Goal: Task Accomplishment & Management: Manage account settings

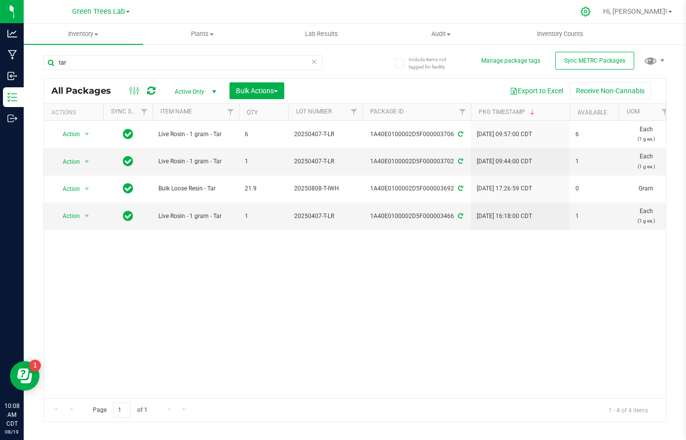
click at [591, 10] on icon at bounding box center [586, 11] width 10 height 10
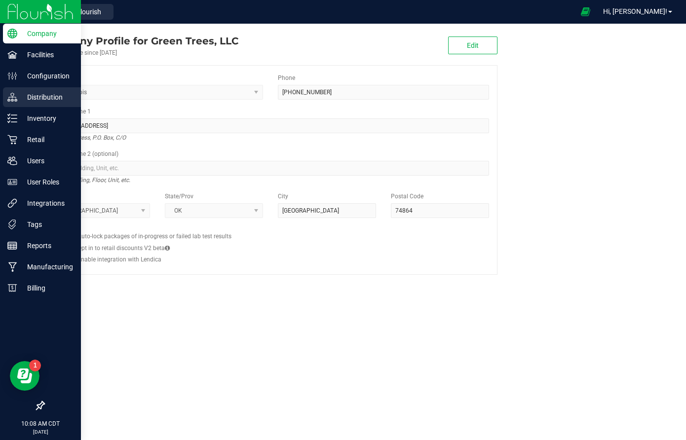
click at [37, 101] on p "Distribution" at bounding box center [46, 97] width 59 height 12
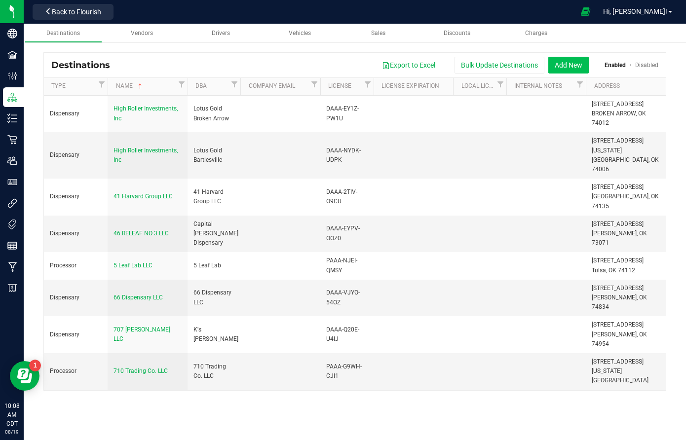
click at [577, 66] on button "Add New" at bounding box center [569, 65] width 40 height 17
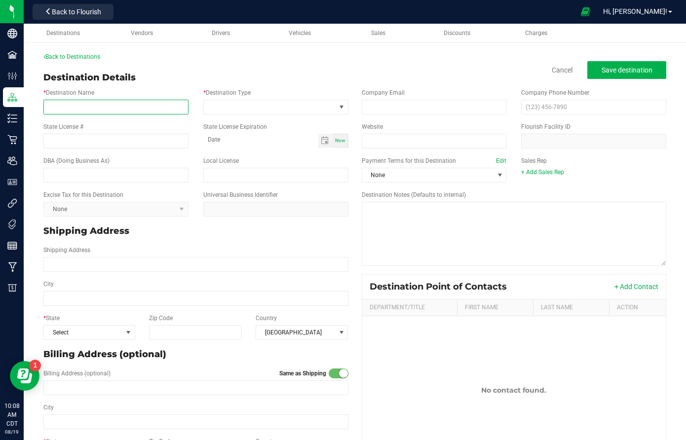
paste input "Just Another Bowl Inc"
type input "Just Another Bowl Inc"
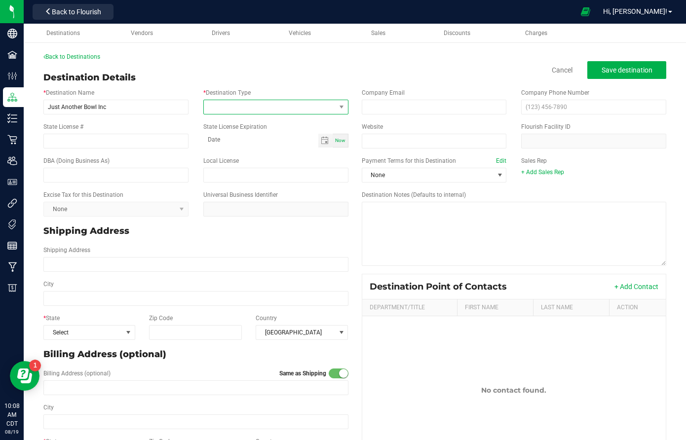
click at [222, 103] on span at bounding box center [270, 107] width 132 height 14
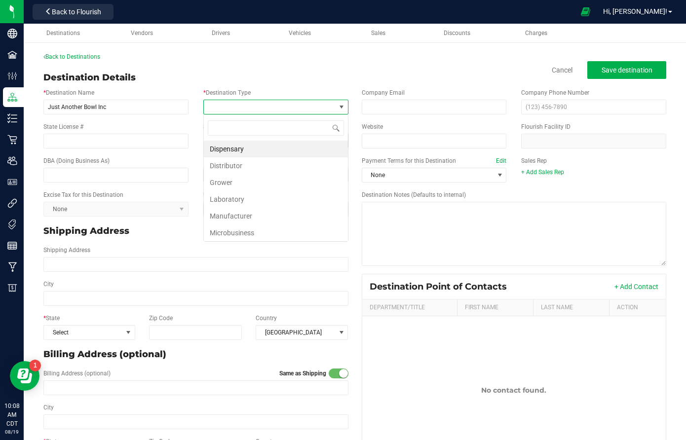
scroll to position [15, 145]
click at [228, 155] on li "Dispensary" at bounding box center [276, 149] width 144 height 17
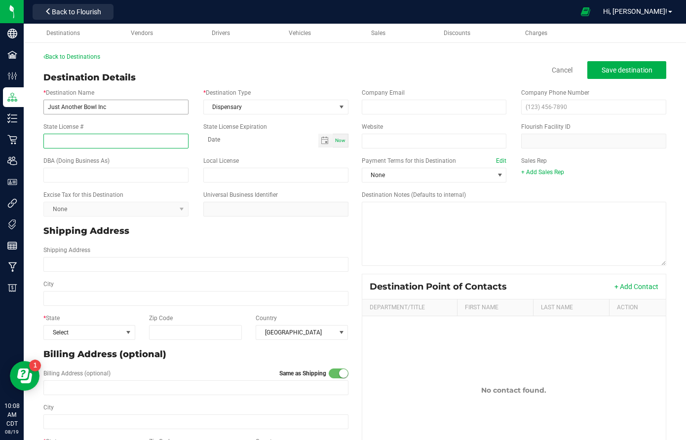
paste input "DAAA-3OLH-PHHR"
type input "DAAA-3OLH-PHHR"
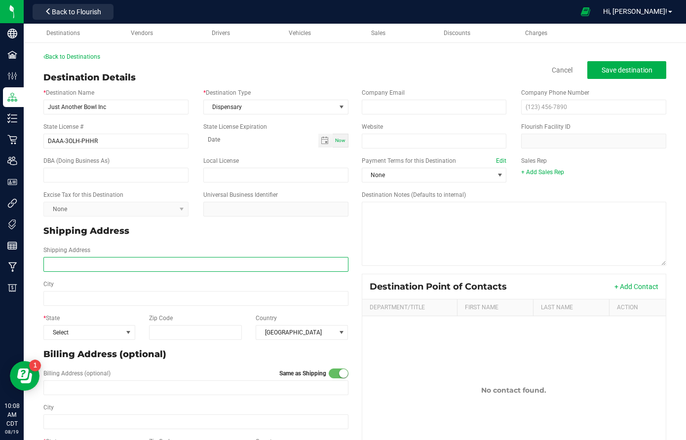
paste input "[STREET_ADDRESS]"
type input "[STREET_ADDRESS]"
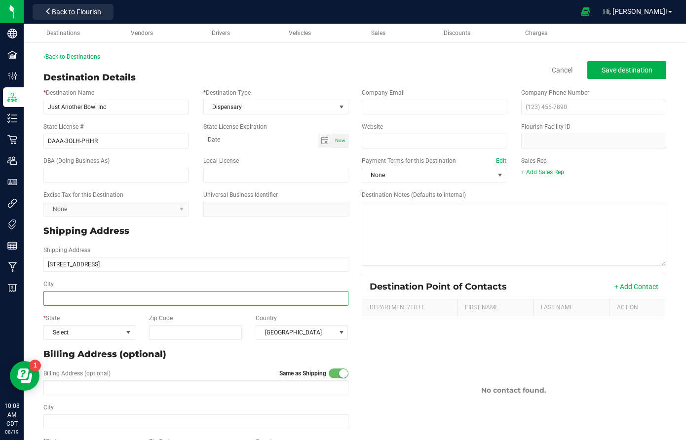
type input "[STREET_ADDRESS]"
paste input "TULSA"
type input "TULSA"
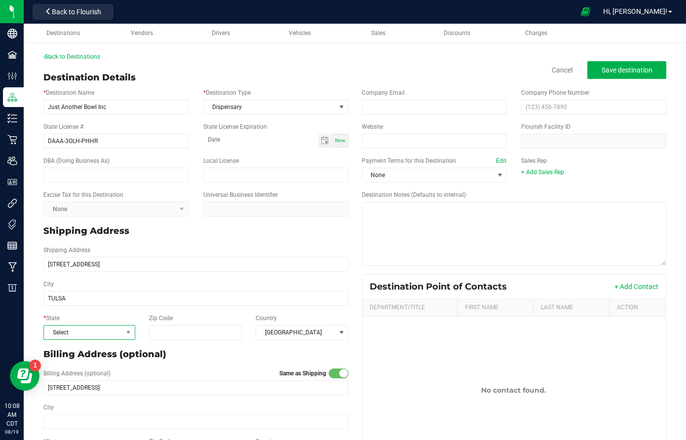
type input "TULSA"
click at [96, 331] on span "Select" at bounding box center [83, 333] width 79 height 14
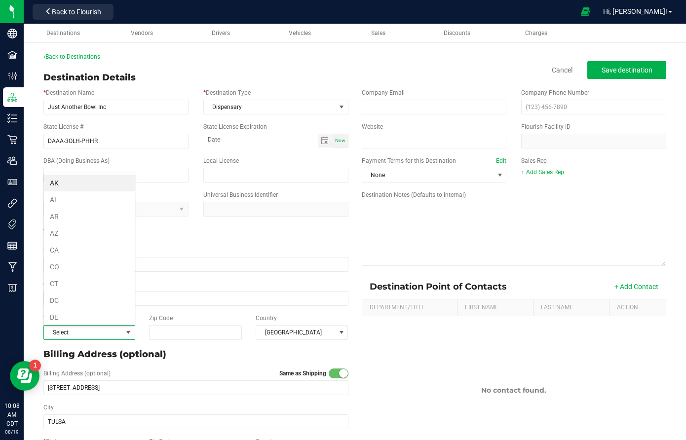
scroll to position [473, 0]
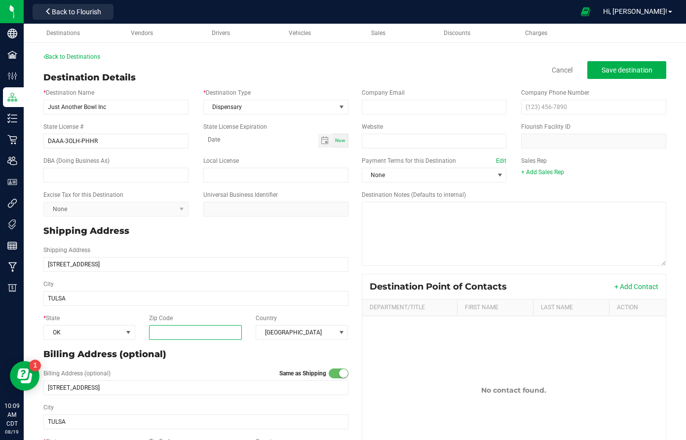
paste input "74133"
type input "74133"
click at [195, 367] on div "Billing Address (optional) Same as Shipping [STREET_ADDRESS]" at bounding box center [196, 382] width 320 height 34
click at [629, 73] on span "Save destination" at bounding box center [627, 70] width 51 height 8
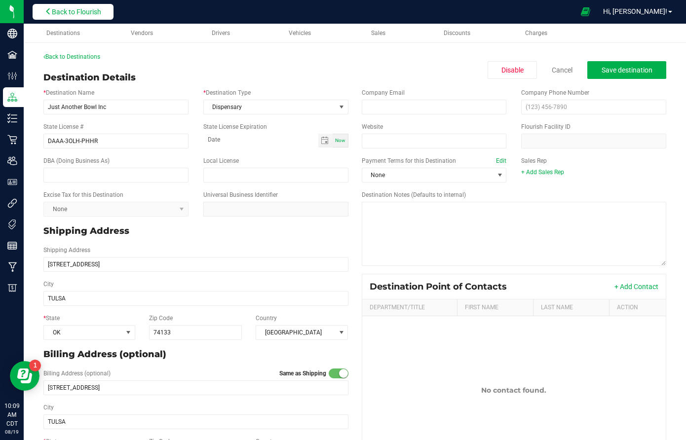
click at [74, 15] on span "Back to Flourish" at bounding box center [76, 12] width 49 height 8
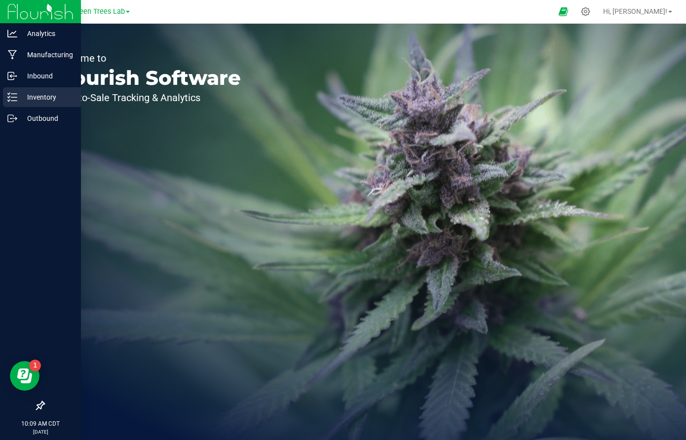
click at [37, 100] on p "Inventory" at bounding box center [46, 97] width 59 height 12
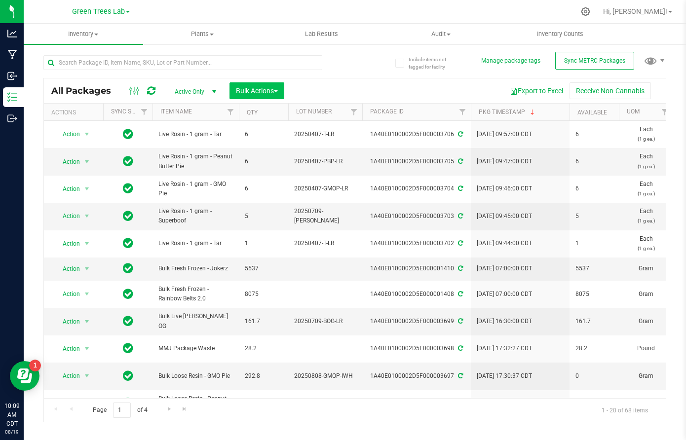
click at [280, 92] on button "Bulk Actions" at bounding box center [257, 90] width 55 height 17
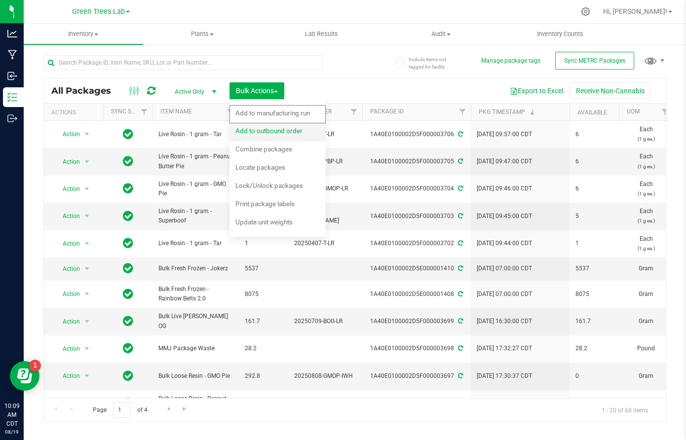
click at [280, 128] on span "Add to outbound order" at bounding box center [269, 131] width 67 height 8
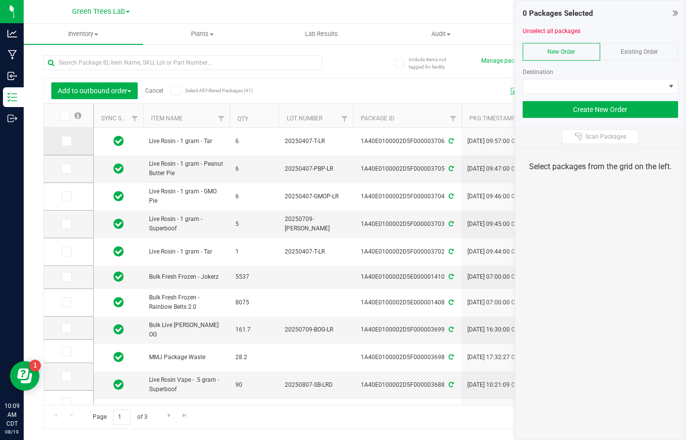
click at [63, 141] on icon at bounding box center [66, 141] width 6 height 0
click at [0, 0] on input "checkbox" at bounding box center [0, 0] width 0 height 0
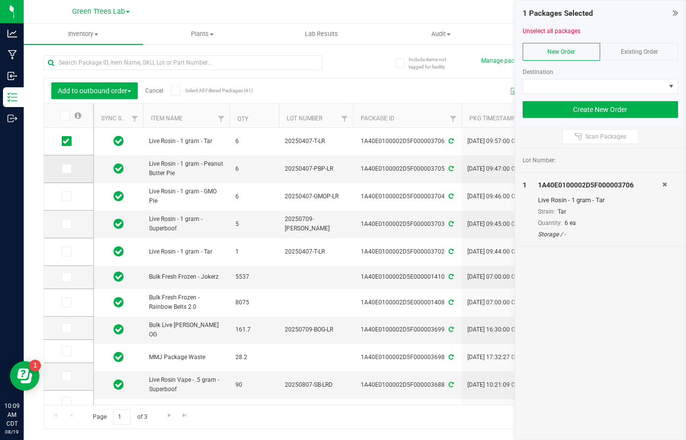
click at [63, 169] on icon at bounding box center [66, 169] width 6 height 0
click at [0, 0] on input "checkbox" at bounding box center [0, 0] width 0 height 0
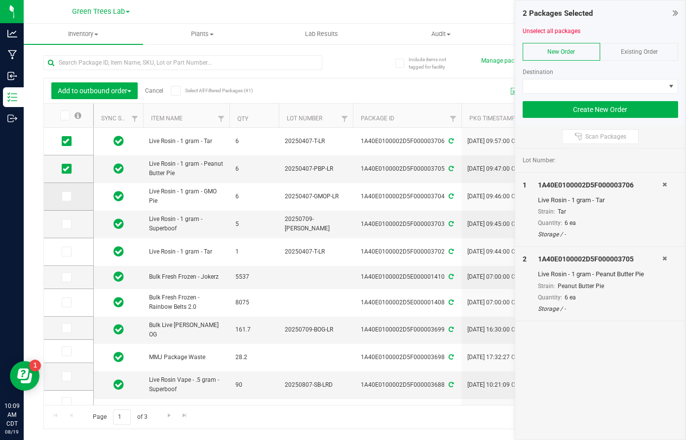
click at [62, 193] on span at bounding box center [67, 197] width 10 height 10
click at [0, 0] on input "checkbox" at bounding box center [0, 0] width 0 height 0
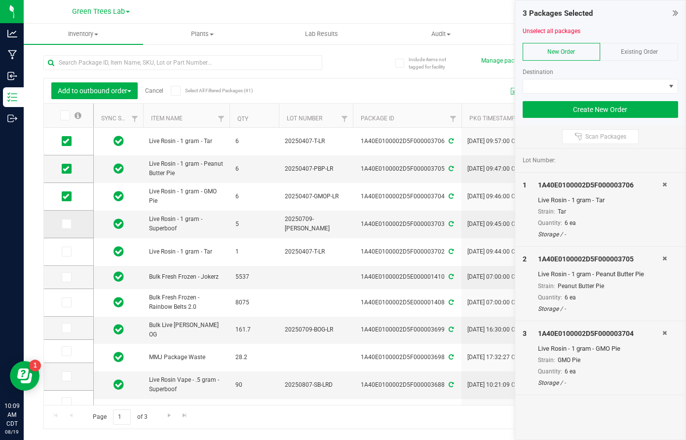
click at [63, 224] on icon at bounding box center [66, 224] width 6 height 0
click at [0, 0] on input "checkbox" at bounding box center [0, 0] width 0 height 0
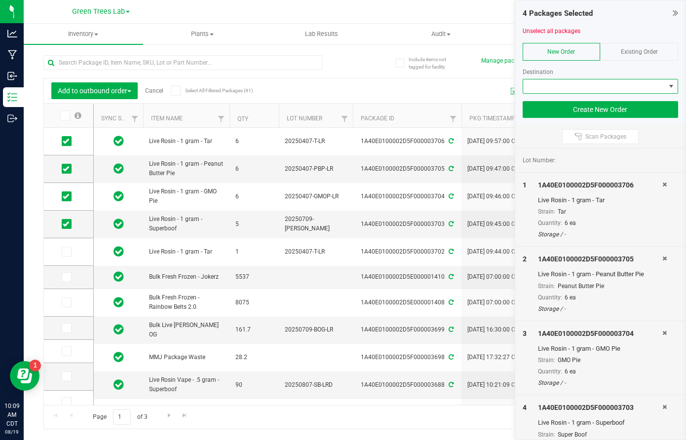
click at [596, 82] on span at bounding box center [594, 87] width 143 height 14
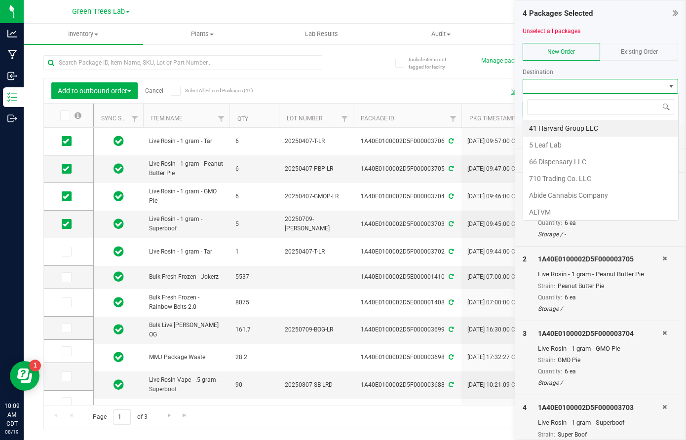
scroll to position [15, 156]
type input "jus"
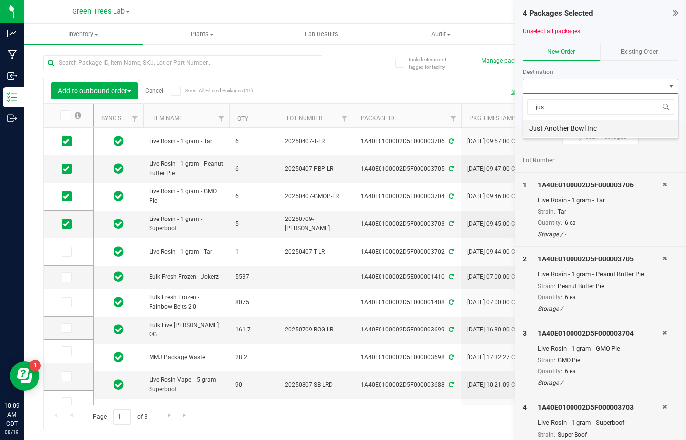
click at [583, 124] on li "Just Another Bowl Inc" at bounding box center [600, 128] width 155 height 17
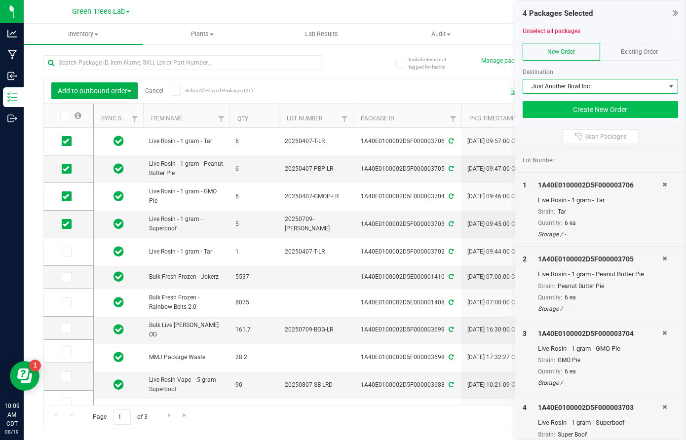
click at [627, 113] on button "Create New Order" at bounding box center [601, 109] width 156 height 17
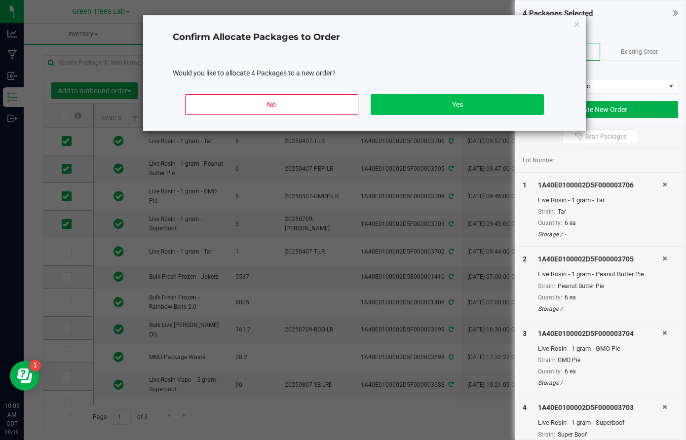
click at [536, 97] on button "Yes" at bounding box center [457, 104] width 173 height 21
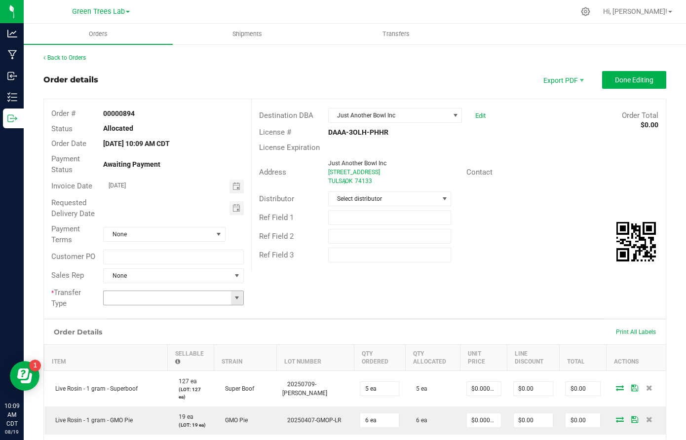
click at [236, 295] on span at bounding box center [237, 298] width 8 height 8
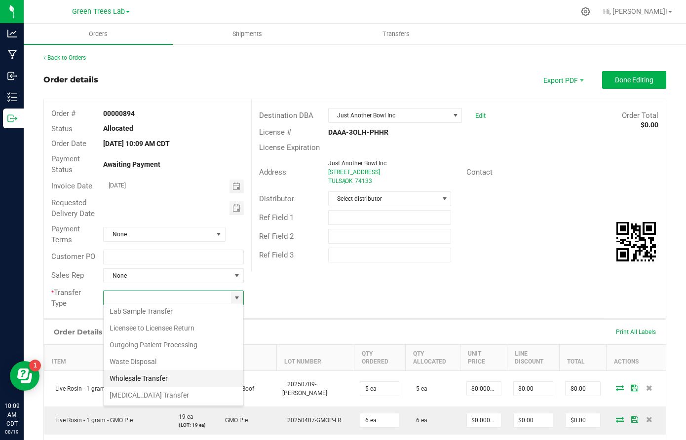
scroll to position [19, 0]
click at [195, 376] on li "Wholesale Transfer" at bounding box center [174, 378] width 140 height 17
type input "Wholesale Transfer"
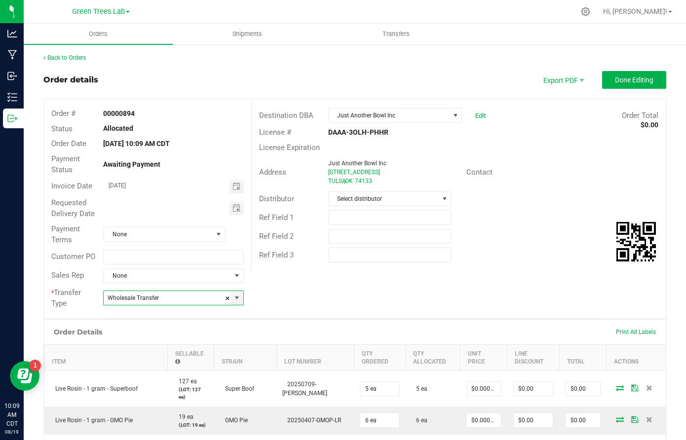
click at [420, 300] on div "Order # 00000894 Status Allocated Order Date Aug 19, 2025 10:09 AM CDT Payment …" at bounding box center [355, 208] width 622 height 219
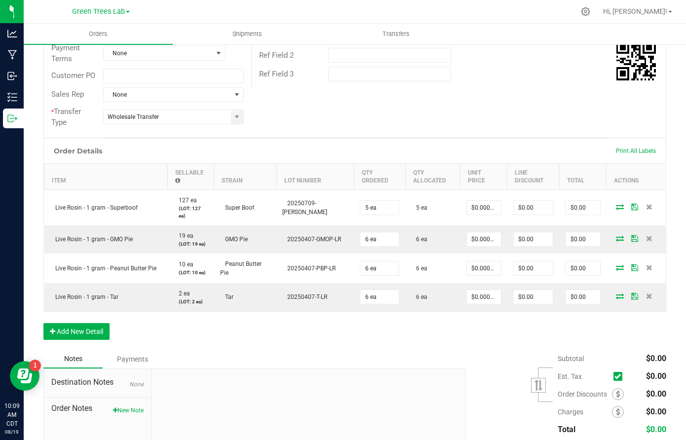
scroll to position [182, 0]
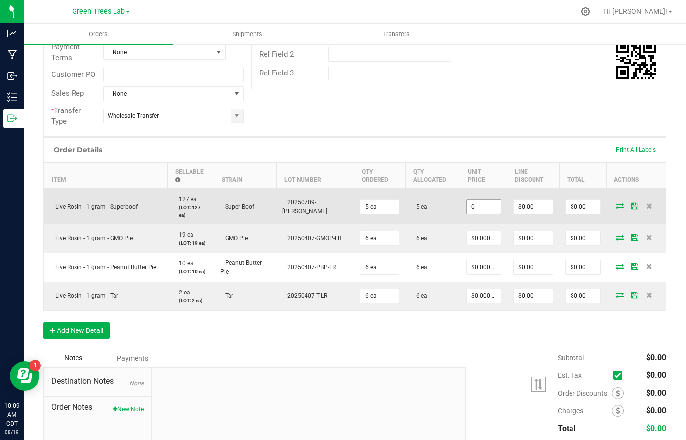
click at [481, 202] on input "0" at bounding box center [484, 207] width 34 height 14
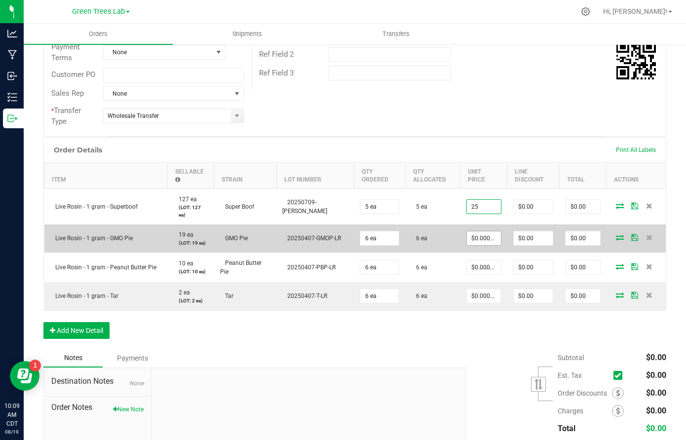
type input "$25.00000"
type input "$125.00"
click at [467, 237] on input "0" at bounding box center [484, 239] width 34 height 14
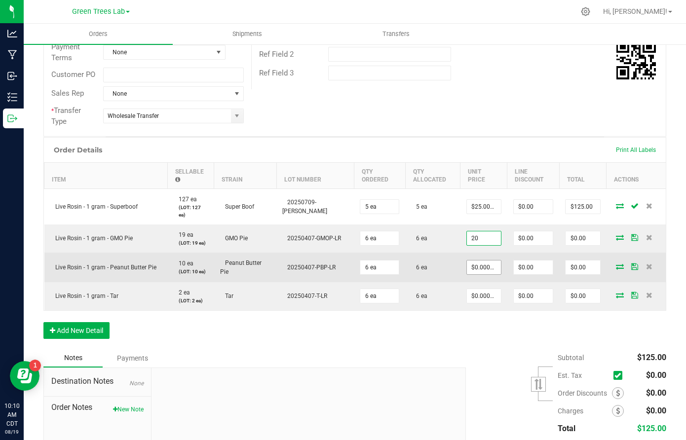
type input "$20.00000"
type input "$120.00"
click at [467, 269] on input "0" at bounding box center [484, 268] width 34 height 14
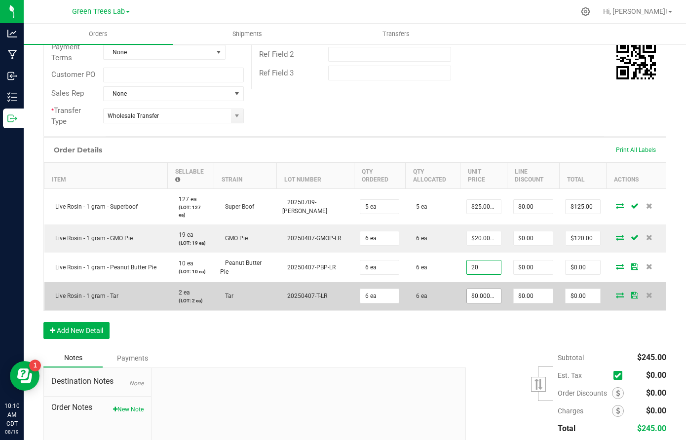
type input "$20.00000"
type input "$120.00"
click at [467, 294] on input "0" at bounding box center [484, 296] width 34 height 14
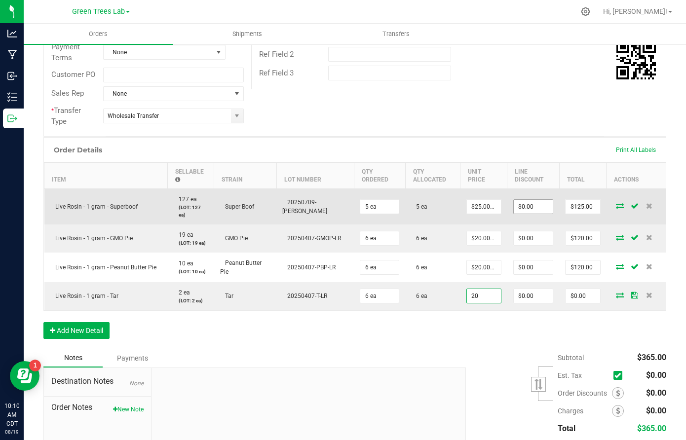
type input "$20.00000"
type input "$120.00"
click at [522, 204] on input "0" at bounding box center [534, 207] width 40 height 14
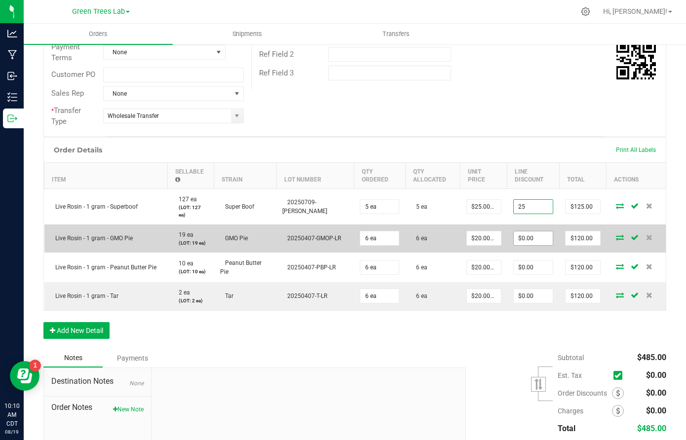
type input "$25.00"
type input "$100.00"
click at [521, 238] on input "0" at bounding box center [534, 239] width 40 height 14
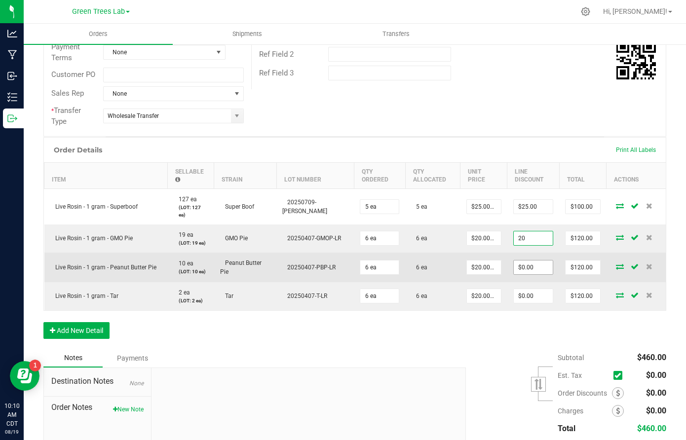
type input "$20.00"
type input "$100.00"
click at [520, 265] on input "0" at bounding box center [534, 268] width 40 height 14
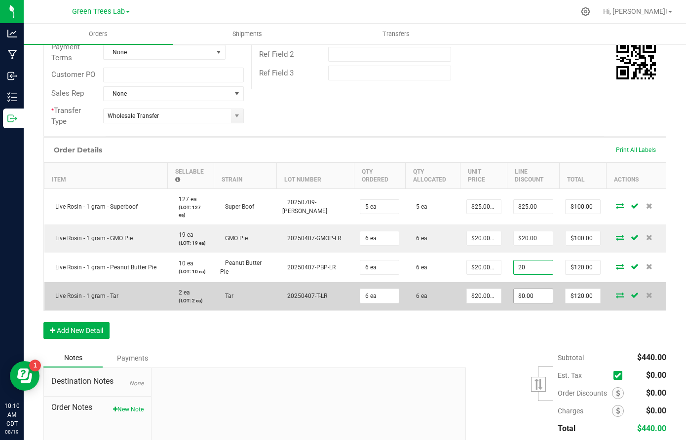
type input "$20.00"
type input "$100.00"
click at [522, 290] on input "0" at bounding box center [534, 296] width 40 height 14
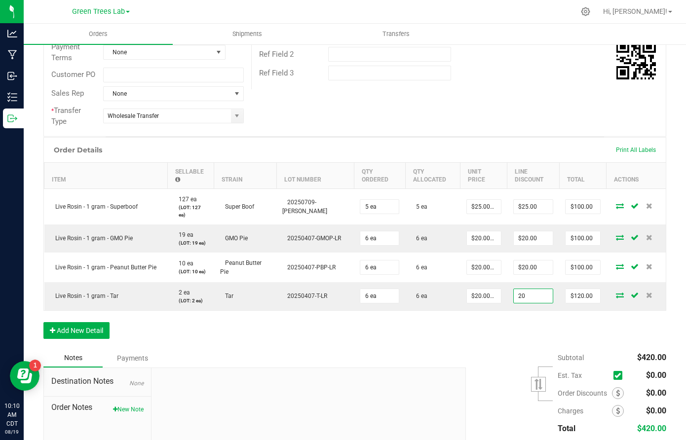
type input "$20.00"
type input "$100.00"
click at [512, 339] on div "Order Details Print All Labels Item Sellable Strain Lot Number Qty Ordered Qty …" at bounding box center [354, 243] width 623 height 212
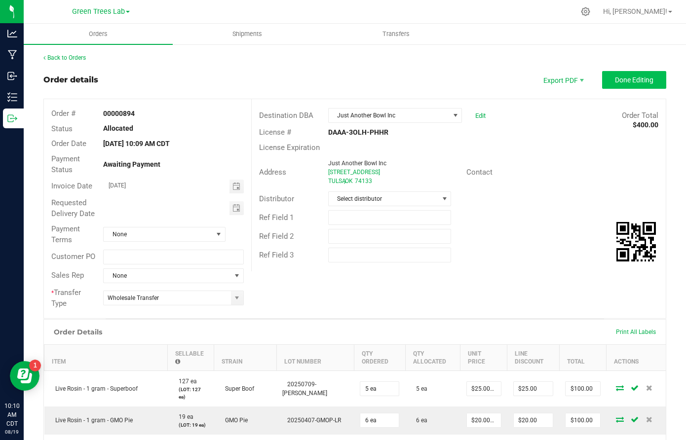
scroll to position [0, 0]
click at [637, 81] on span "Done Editing" at bounding box center [634, 80] width 39 height 8
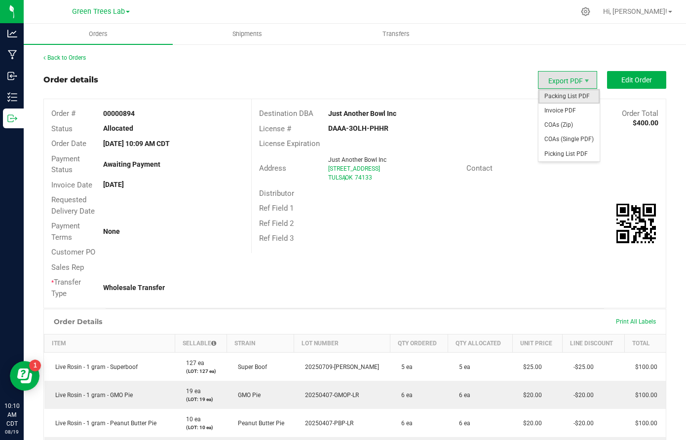
click at [560, 98] on span "Packing List PDF" at bounding box center [569, 96] width 61 height 14
click at [565, 108] on span "Invoice PDF" at bounding box center [569, 111] width 61 height 14
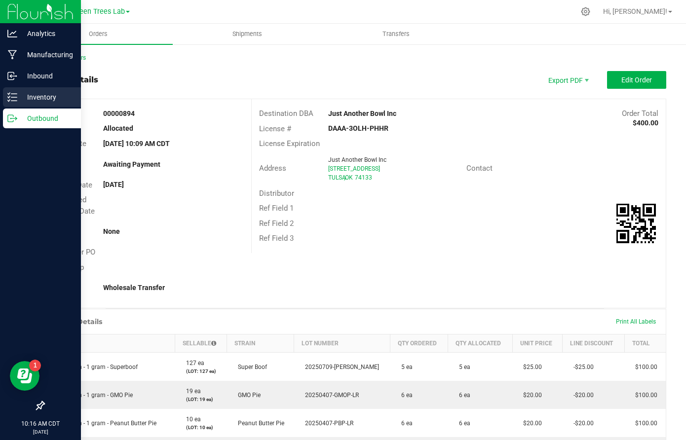
click at [35, 96] on p "Inventory" at bounding box center [46, 97] width 59 height 12
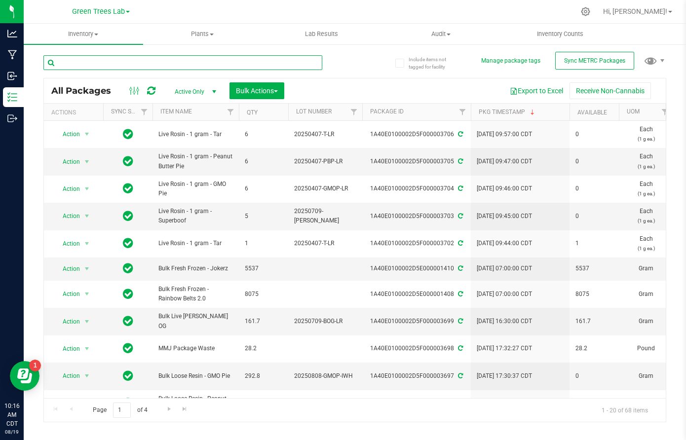
click at [163, 66] on input "text" at bounding box center [182, 62] width 279 height 15
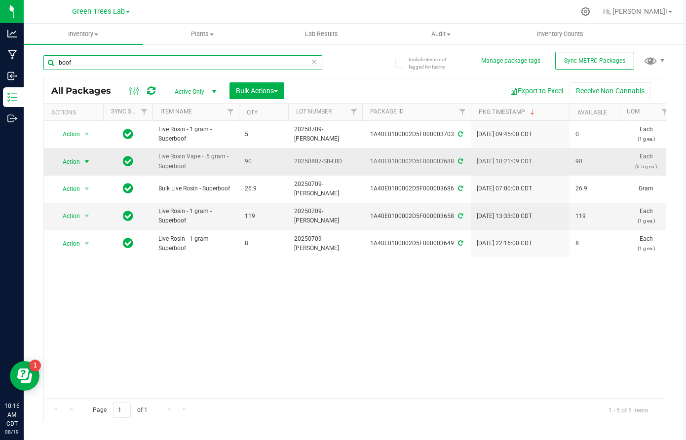
type input "boof"
click at [91, 160] on span "select" at bounding box center [87, 162] width 8 height 8
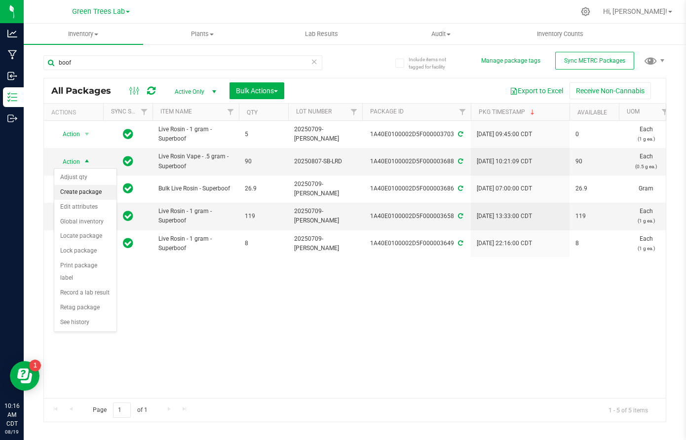
click at [89, 190] on li "Create package" at bounding box center [85, 192] width 62 height 15
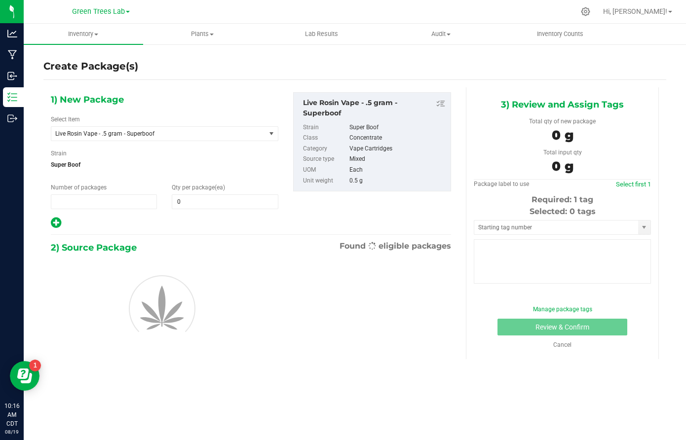
type input "1"
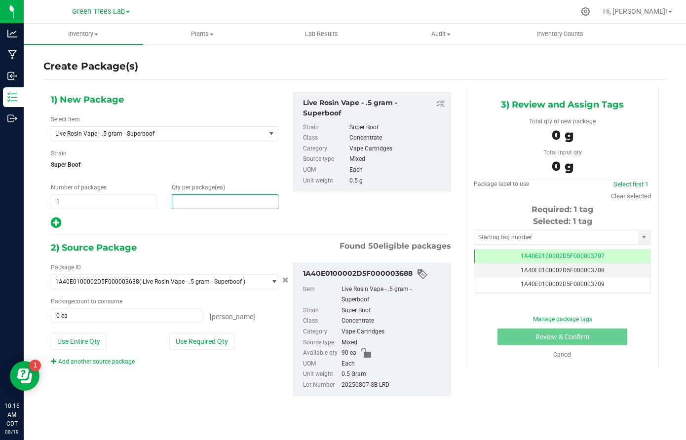
click at [190, 202] on span at bounding box center [225, 202] width 106 height 15
type input "1"
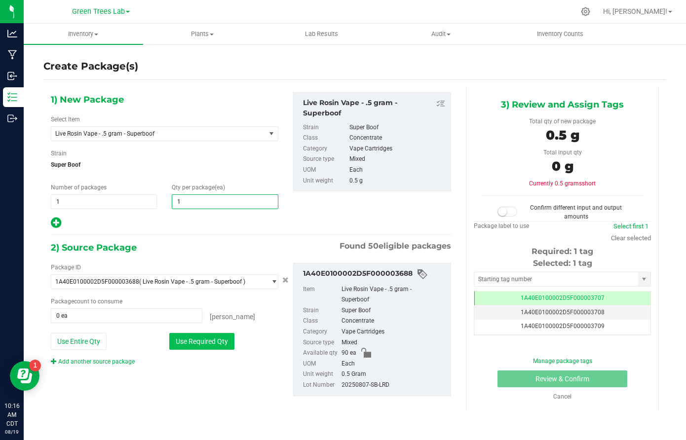
type input "1"
click at [195, 342] on button "Use Required Qty" at bounding box center [201, 341] width 65 height 17
type input "1 ea"
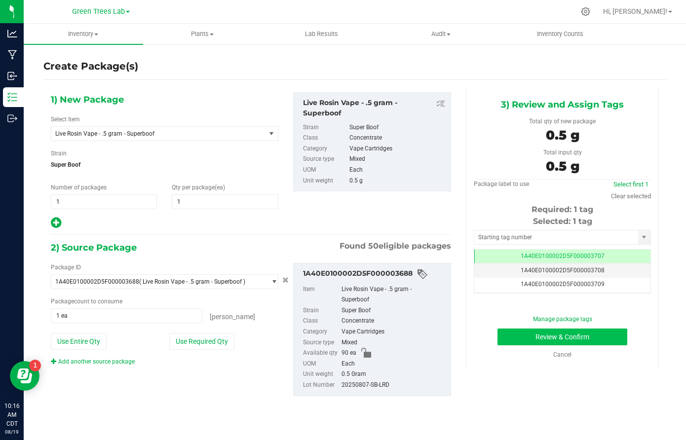
click at [606, 329] on button "Review & Confirm" at bounding box center [563, 337] width 130 height 17
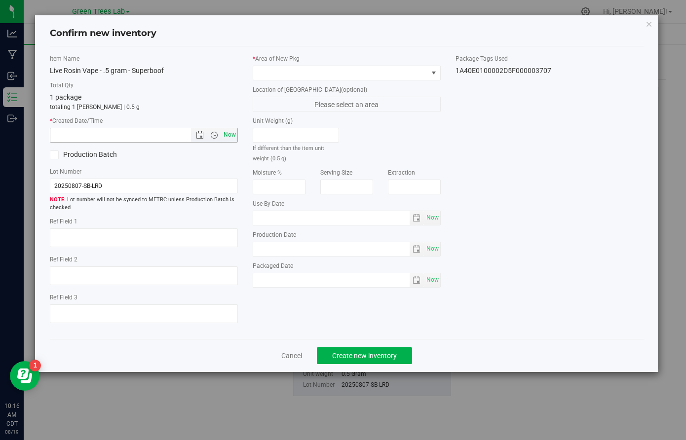
click at [227, 132] on span "Now" at bounding box center [230, 135] width 17 height 14
type input "8/19/2025 10:16 AM"
click at [274, 76] on span at bounding box center [340, 73] width 175 height 14
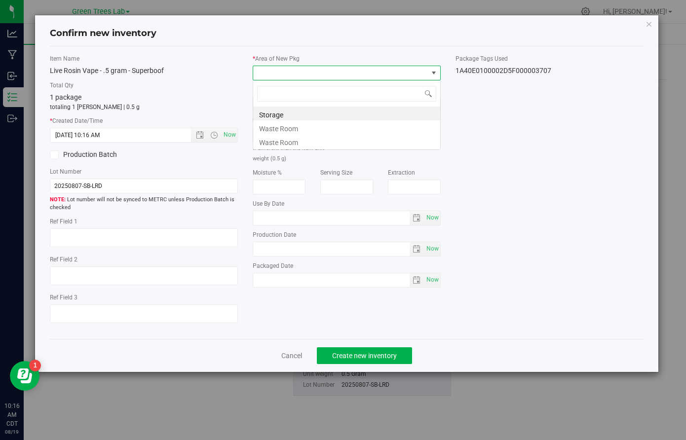
scroll to position [15, 188]
click at [275, 115] on li "Storage" at bounding box center [346, 114] width 187 height 14
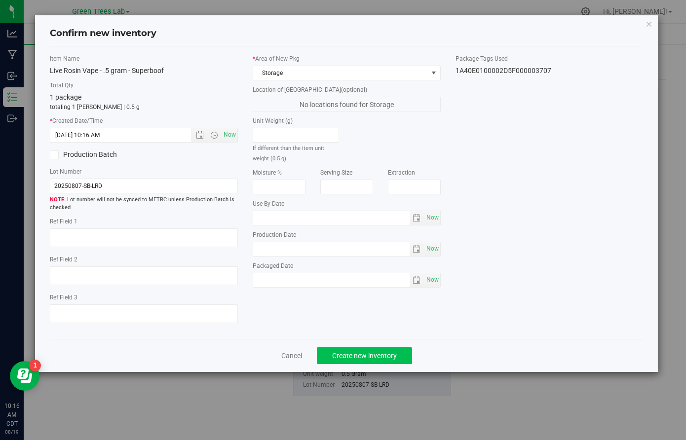
click at [376, 350] on button "Create new inventory" at bounding box center [364, 356] width 95 height 17
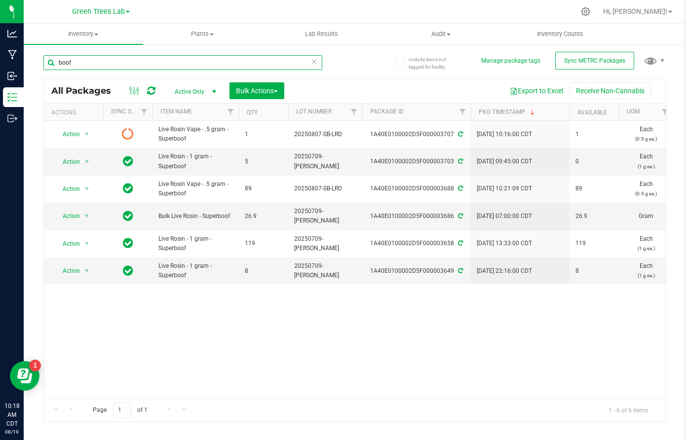
click at [103, 59] on input "boof" at bounding box center [182, 62] width 279 height 15
click at [280, 93] on button "Bulk Actions" at bounding box center [257, 90] width 55 height 17
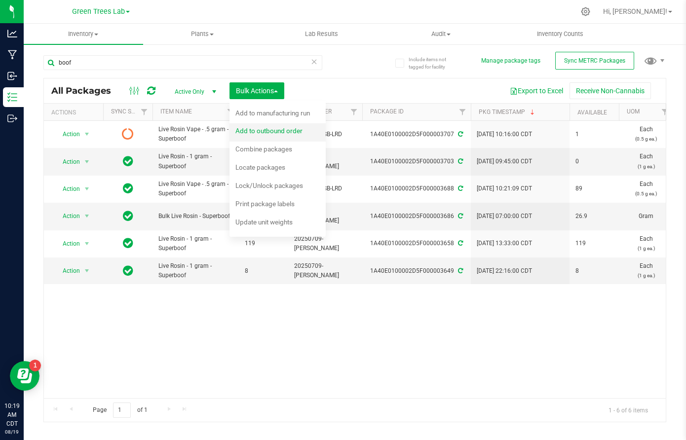
click at [275, 132] on span "Add to outbound order" at bounding box center [269, 131] width 67 height 8
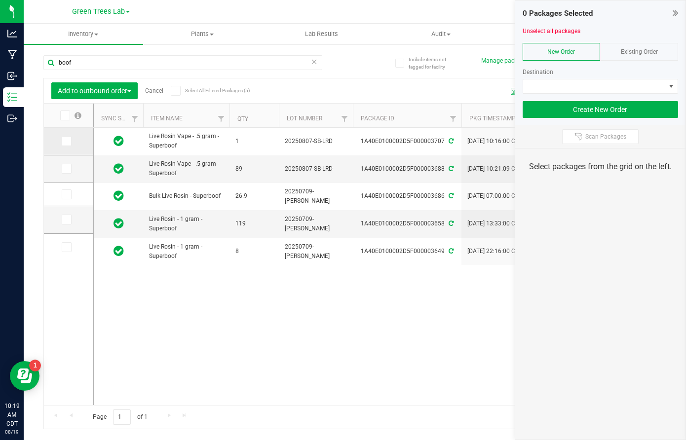
click at [62, 140] on span at bounding box center [67, 141] width 10 height 10
click at [0, 0] on input "checkbox" at bounding box center [0, 0] width 0 height 0
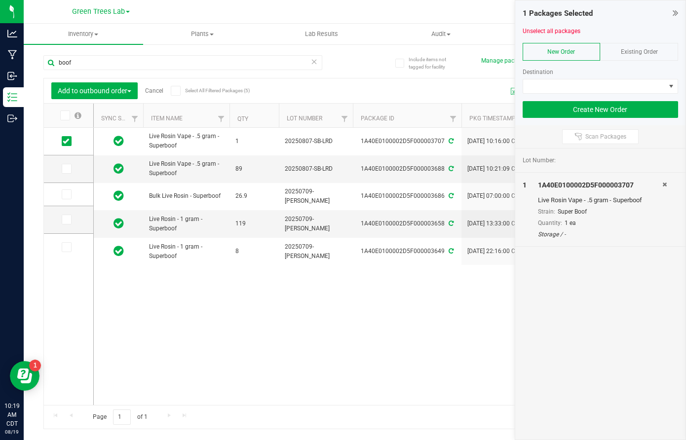
click at [636, 41] on div at bounding box center [601, 39] width 156 height 7
click at [632, 48] on span "Existing Order" at bounding box center [639, 51] width 37 height 7
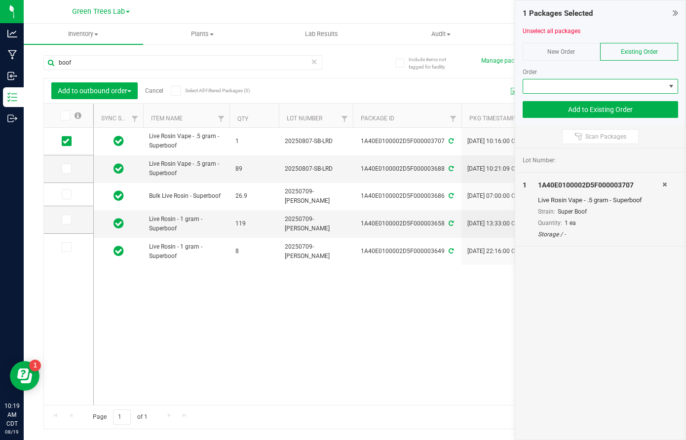
click at [598, 89] on span at bounding box center [594, 87] width 143 height 14
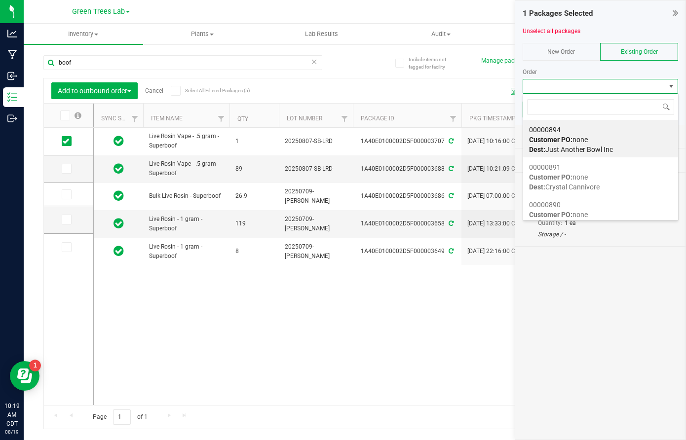
scroll to position [15, 156]
click at [584, 137] on span "Customer PO: none" at bounding box center [558, 140] width 59 height 8
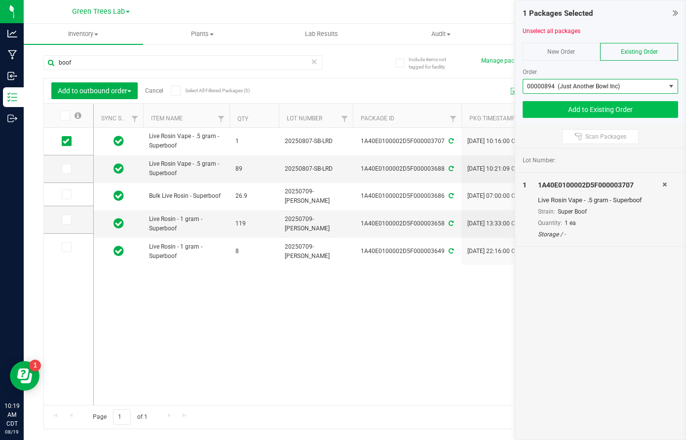
click at [629, 111] on button "Add to Existing Order" at bounding box center [601, 109] width 156 height 17
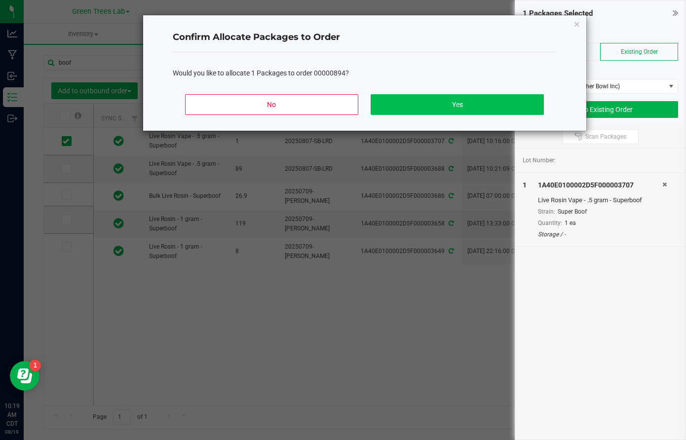
click at [522, 110] on button "Yes" at bounding box center [457, 104] width 173 height 21
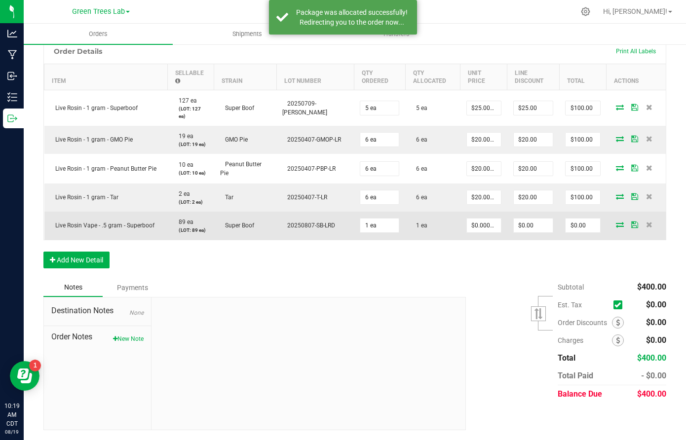
scroll to position [281, 0]
click at [582, 226] on input "0" at bounding box center [583, 226] width 35 height 14
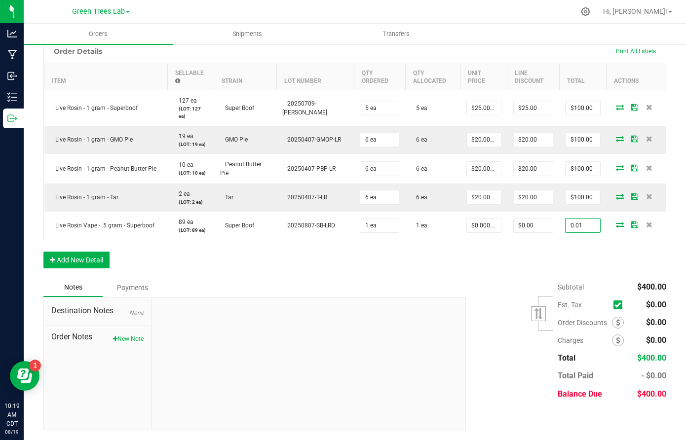
type input "0.01"
type input "$0.01000"
type input "$0.01"
click at [510, 312] on div "Subtotal $400.00 Est. Tax" at bounding box center [563, 340] width 208 height 125
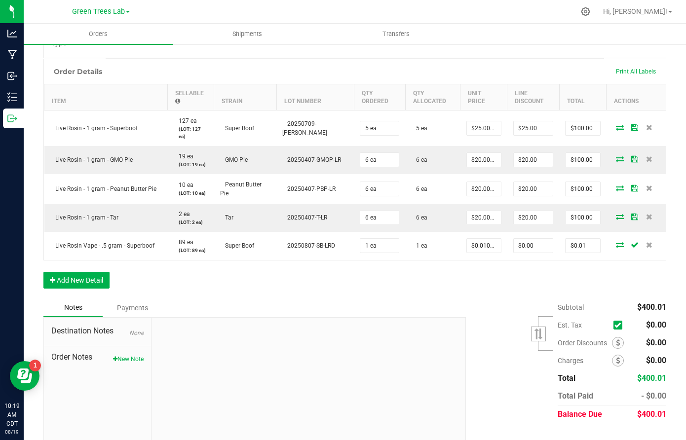
scroll to position [260, 0]
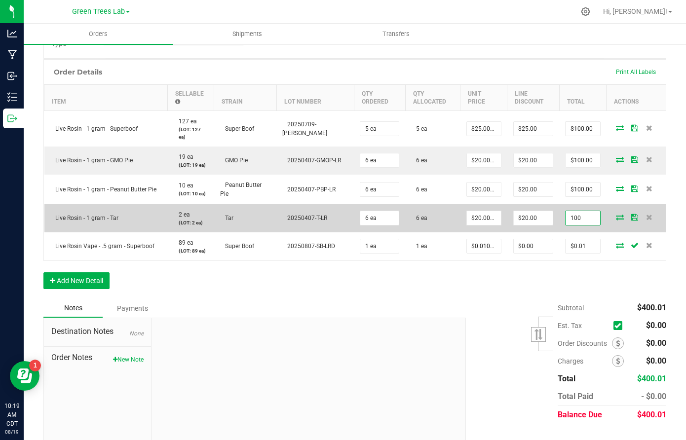
click at [585, 214] on input "100" at bounding box center [583, 218] width 35 height 14
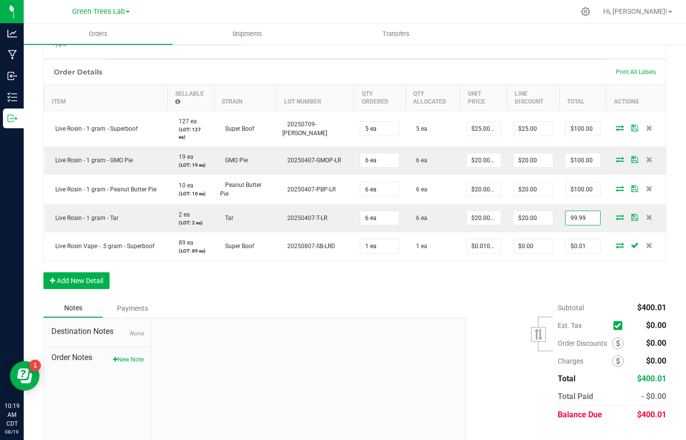
type input "99.99"
type input "$20.01"
type input "$99.99"
click at [519, 298] on div "Order Details Print All Labels Item Sellable Strain Lot Number Qty Ordered Qty …" at bounding box center [354, 179] width 623 height 240
click at [515, 282] on div "Order Details Print All Labels Item Sellable Strain Lot Number Qty Ordered Qty …" at bounding box center [354, 179] width 623 height 240
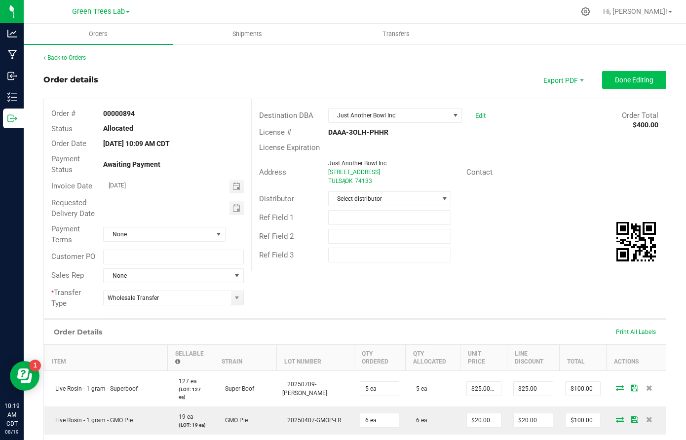
scroll to position [0, 0]
click at [625, 85] on button "Done Editing" at bounding box center [634, 80] width 64 height 18
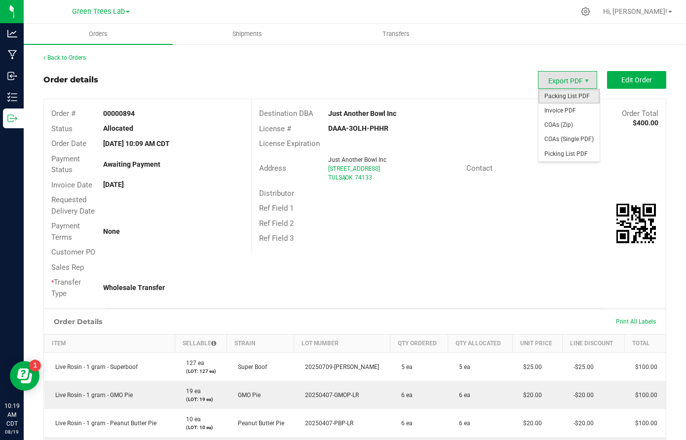
click at [565, 98] on span "Packing List PDF" at bounding box center [569, 96] width 61 height 14
click at [565, 108] on span "Invoice PDF" at bounding box center [569, 111] width 61 height 14
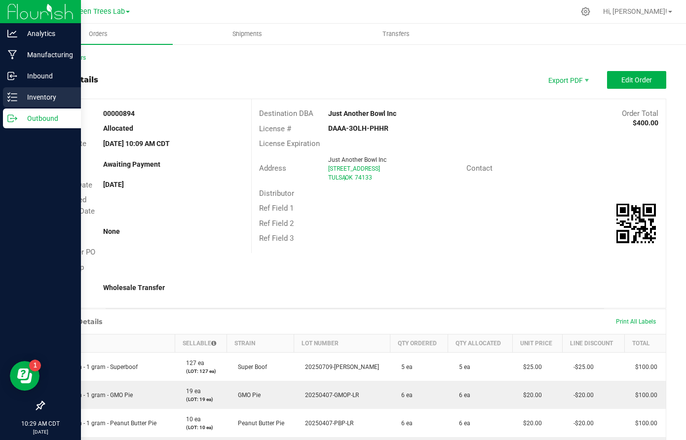
click at [34, 97] on p "Inventory" at bounding box center [46, 97] width 59 height 12
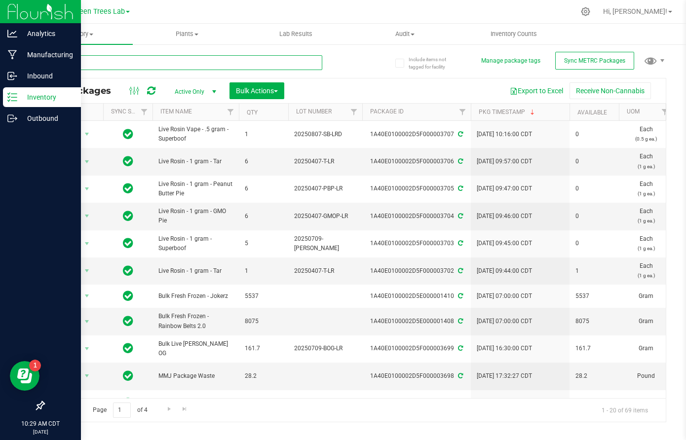
click at [142, 66] on input "text" at bounding box center [182, 62] width 279 height 15
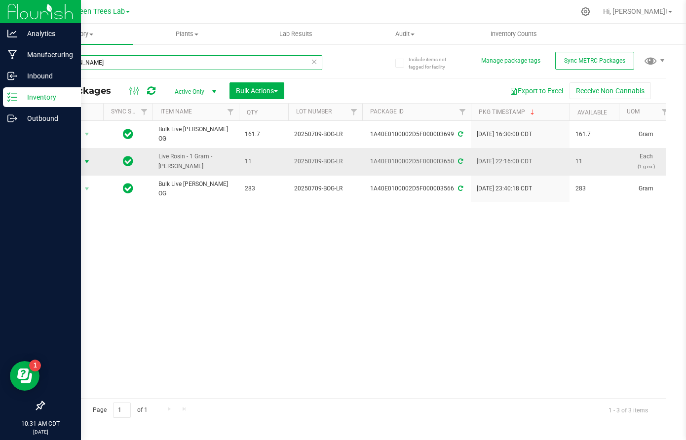
type input "bicket"
click at [84, 155] on span "select" at bounding box center [87, 162] width 12 height 14
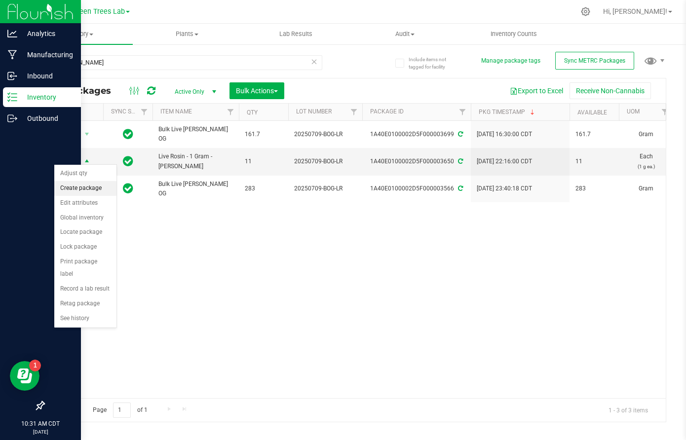
click at [83, 190] on li "Create package" at bounding box center [85, 188] width 62 height 15
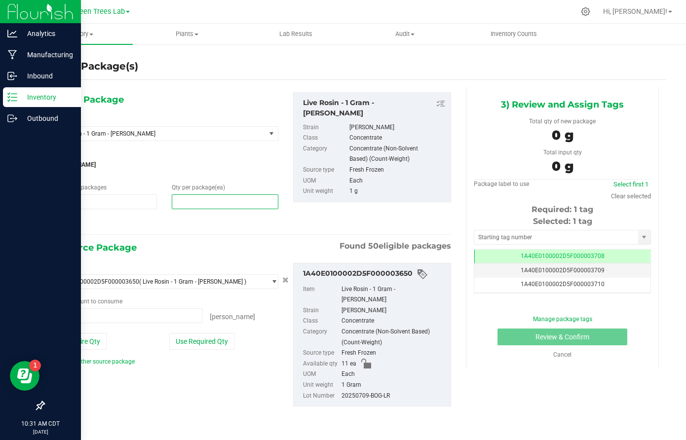
click at [188, 204] on span at bounding box center [225, 202] width 106 height 15
type input "2"
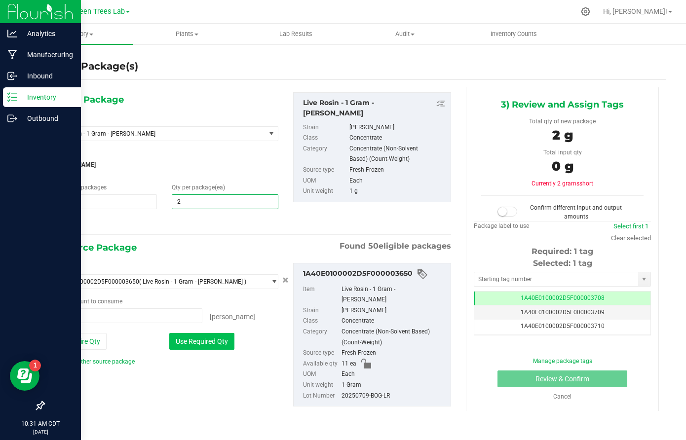
type input "2"
click at [199, 339] on button "Use Required Qty" at bounding box center [201, 341] width 65 height 17
type input "2 ea"
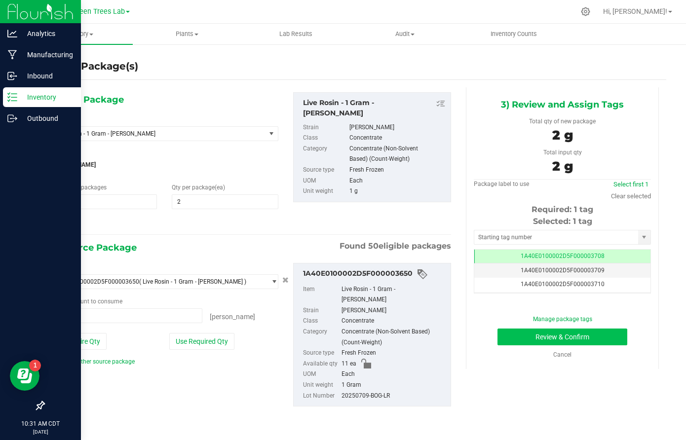
click at [619, 343] on button "Review & Confirm" at bounding box center [563, 337] width 130 height 17
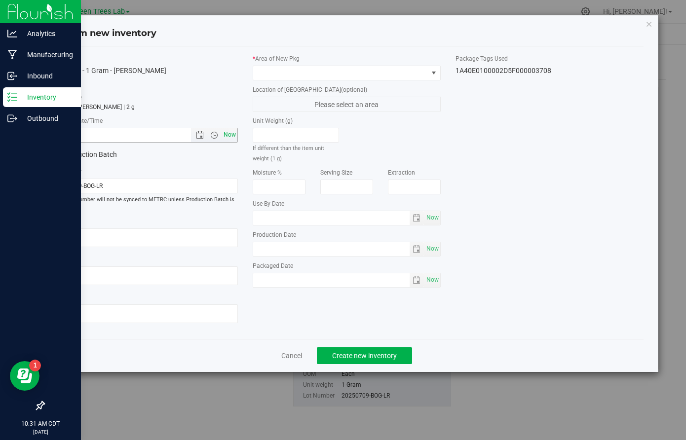
click at [228, 131] on span "Now" at bounding box center [230, 135] width 17 height 14
type input "8/19/2025 10:31 AM"
click at [289, 76] on span at bounding box center [340, 73] width 175 height 14
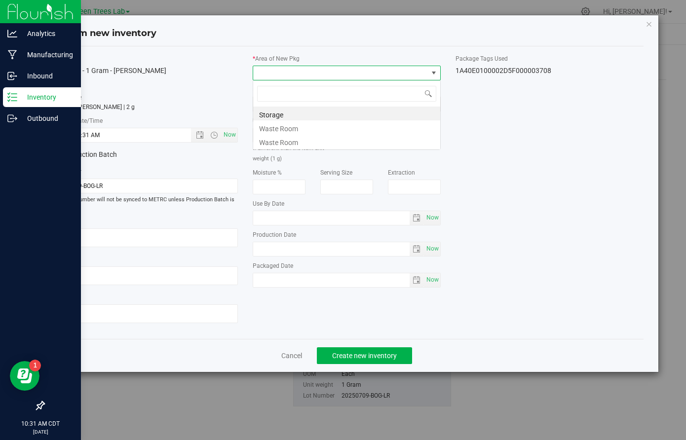
scroll to position [15, 188]
click at [283, 109] on li "Storage" at bounding box center [346, 114] width 187 height 14
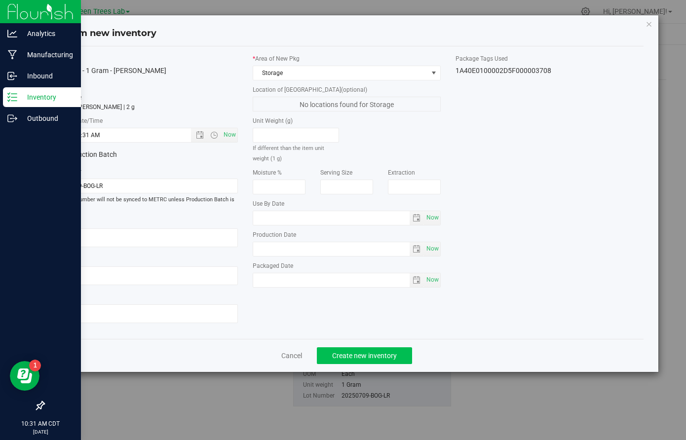
click at [393, 353] on span "Create new inventory" at bounding box center [364, 356] width 65 height 8
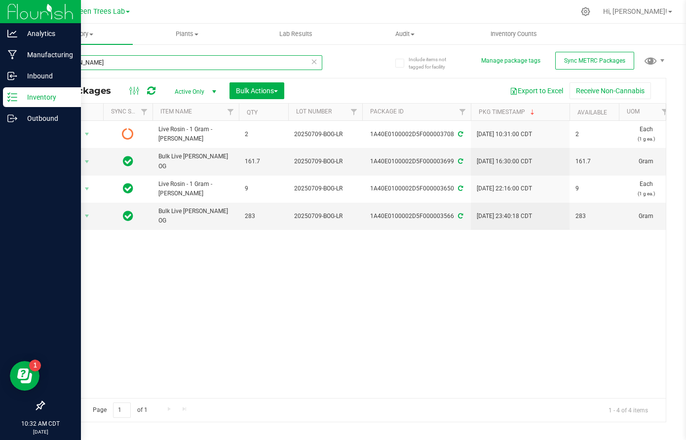
click at [88, 59] on input "bicket" at bounding box center [182, 62] width 279 height 15
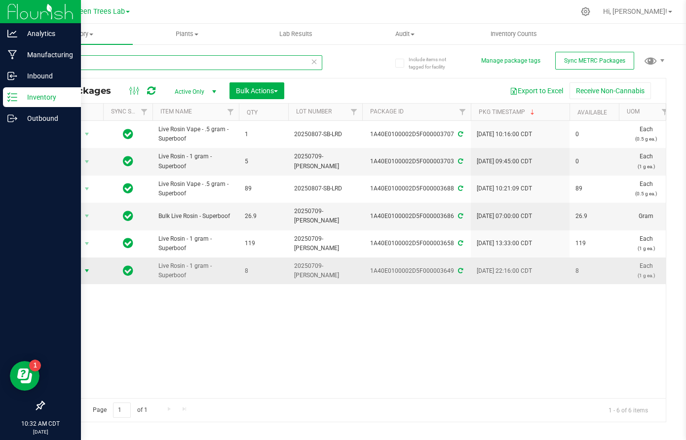
type input "boof"
click at [86, 267] on span "select" at bounding box center [87, 271] width 8 height 8
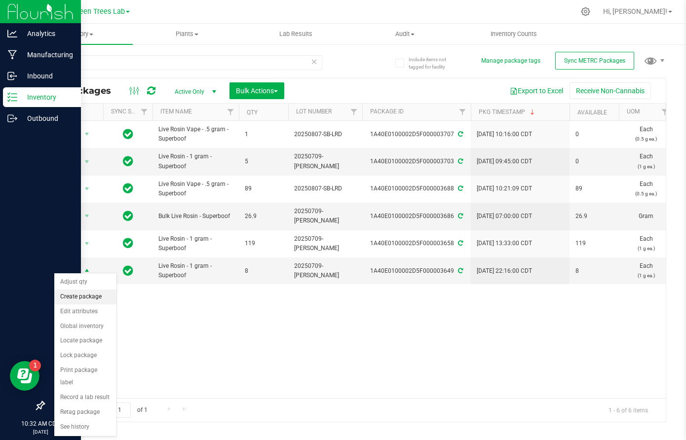
click at [84, 295] on li "Create package" at bounding box center [85, 297] width 62 height 15
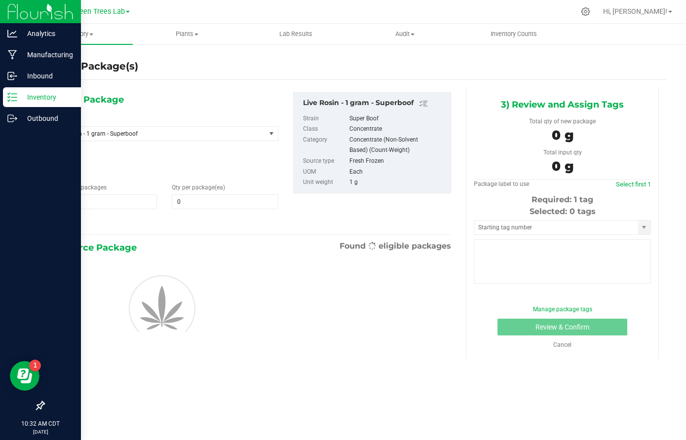
type input "1"
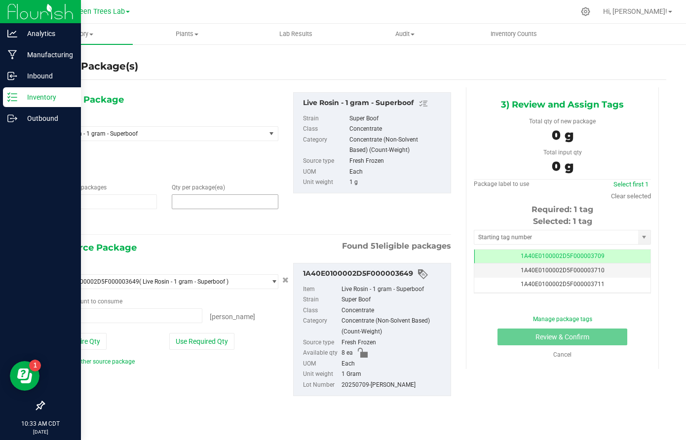
click at [189, 201] on span at bounding box center [225, 202] width 106 height 15
type input "1"
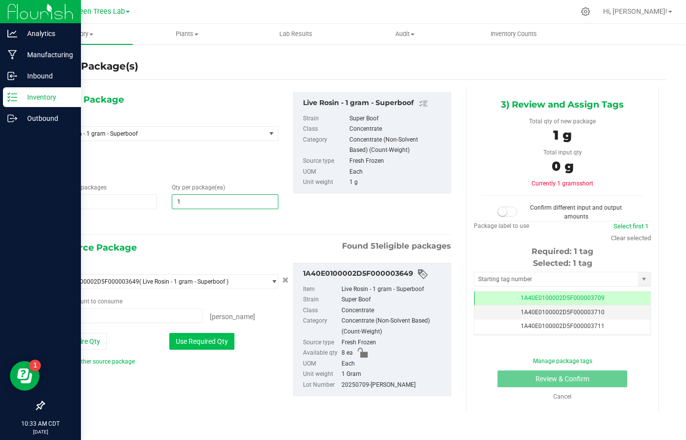
type input "1"
click at [209, 335] on button "Use Required Qty" at bounding box center [201, 341] width 65 height 17
type input "1 ea"
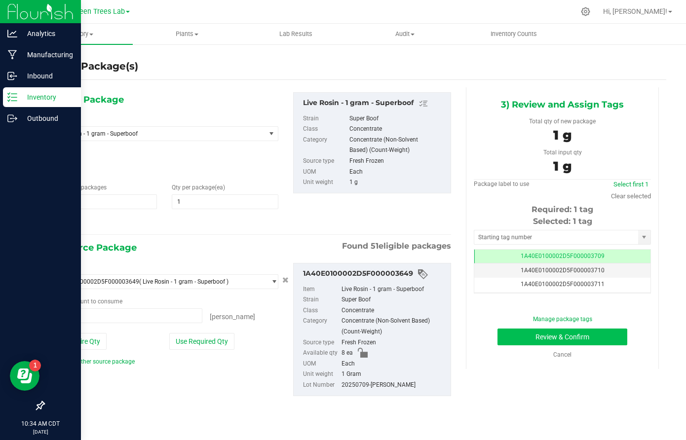
click at [609, 338] on button "Review & Confirm" at bounding box center [563, 337] width 130 height 17
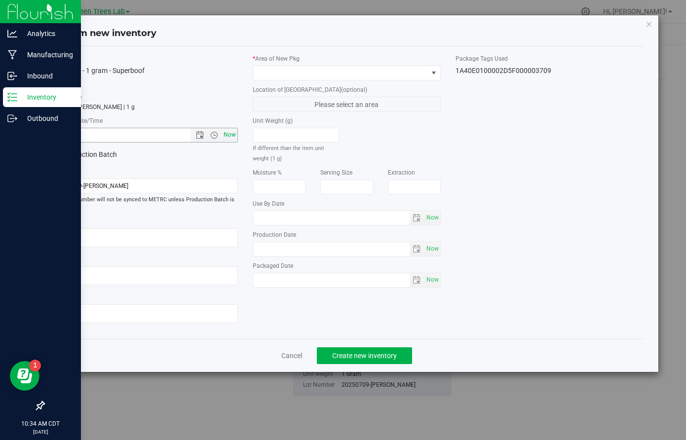
click at [230, 134] on span "Now" at bounding box center [230, 135] width 17 height 14
type input "8/19/2025 10:34 AM"
click at [278, 66] on span at bounding box center [340, 73] width 175 height 14
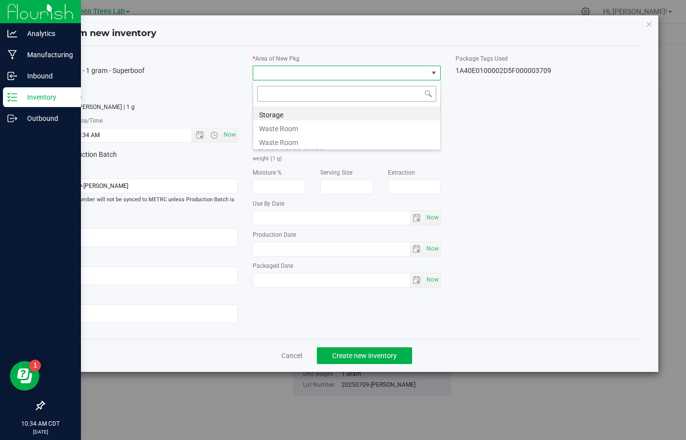
scroll to position [15, 188]
click at [277, 107] on div at bounding box center [346, 127] width 187 height 41
click at [278, 112] on li "Storage" at bounding box center [346, 114] width 187 height 14
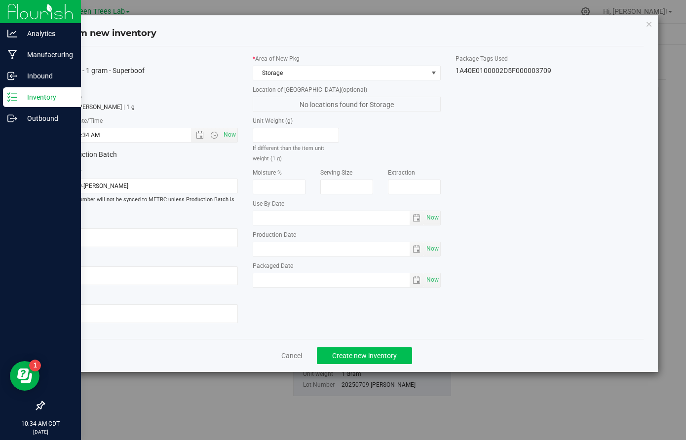
click at [388, 357] on span "Create new inventory" at bounding box center [364, 356] width 65 height 8
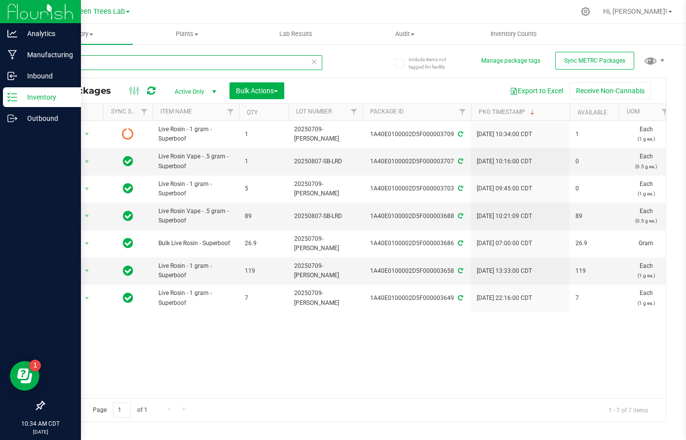
click at [76, 63] on input "boof" at bounding box center [182, 62] width 279 height 15
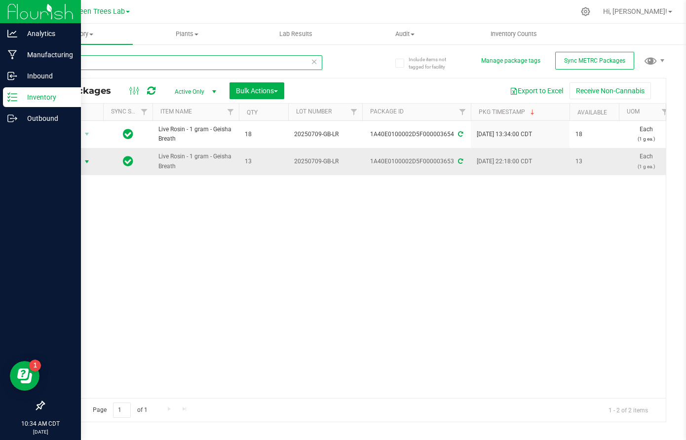
type input "geisha"
click at [87, 158] on span "select" at bounding box center [87, 162] width 8 height 8
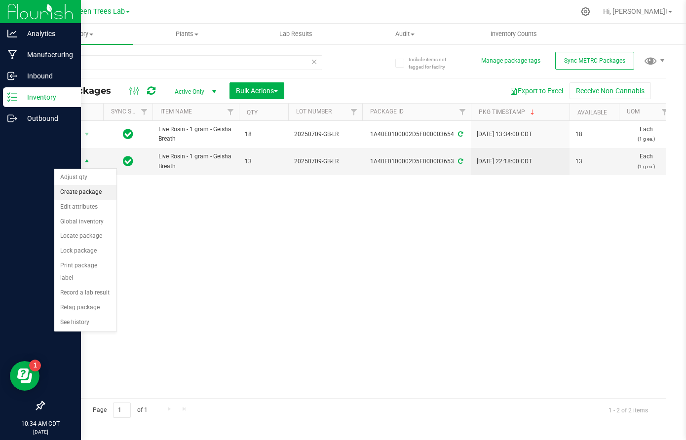
click at [91, 192] on li "Create package" at bounding box center [85, 192] width 62 height 15
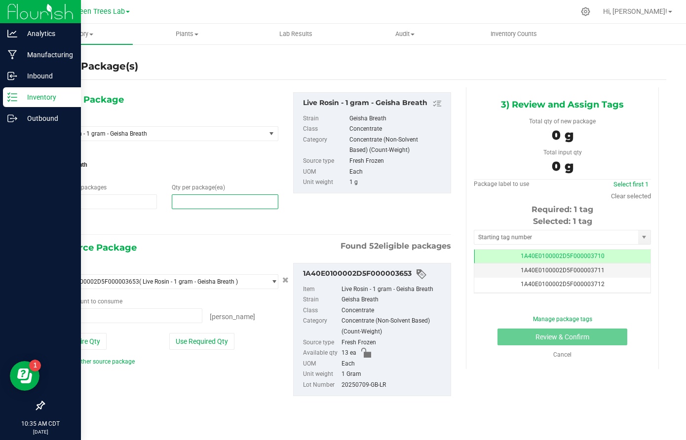
click at [184, 197] on span at bounding box center [225, 202] width 106 height 15
type input "1"
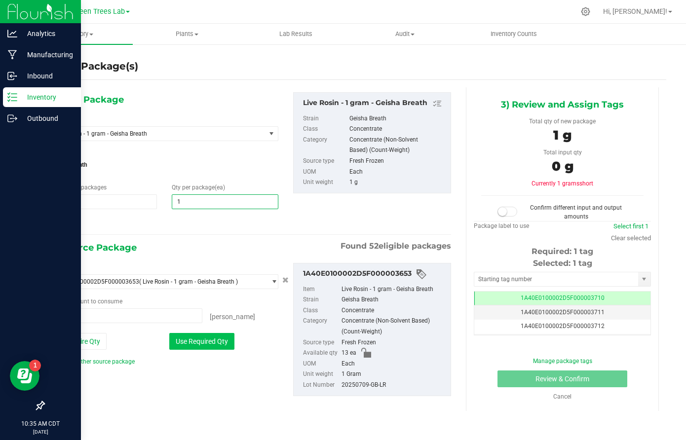
type input "1"
click at [203, 348] on button "Use Required Qty" at bounding box center [201, 341] width 65 height 17
type input "1 ea"
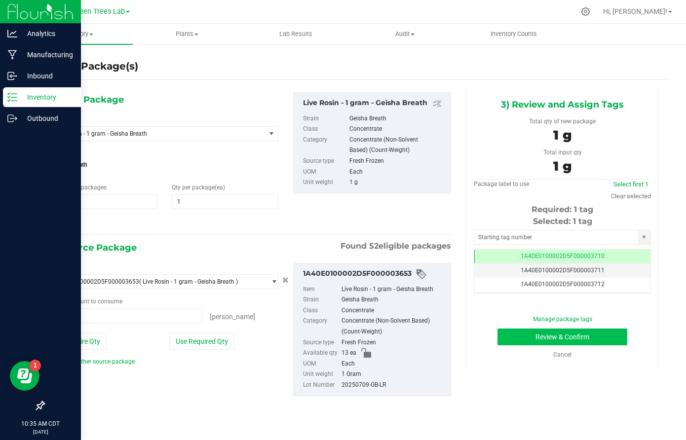
click at [607, 331] on button "Review & Confirm" at bounding box center [563, 337] width 130 height 17
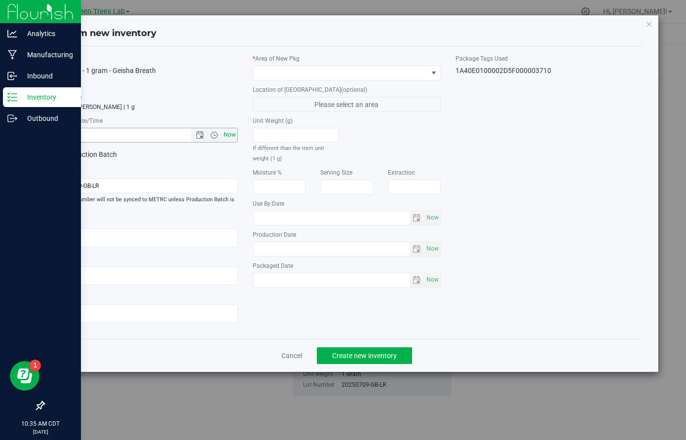
click at [232, 134] on span "Now" at bounding box center [230, 135] width 17 height 14
type input "8/19/2025 10:35 AM"
click at [277, 70] on span at bounding box center [340, 73] width 175 height 14
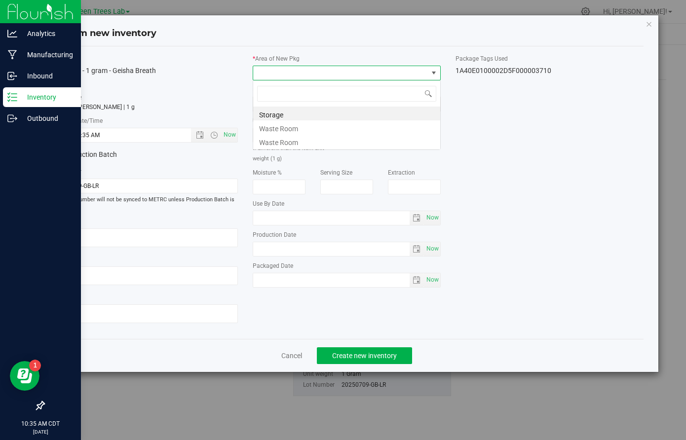
scroll to position [15, 188]
click at [278, 116] on li "Storage" at bounding box center [346, 114] width 187 height 14
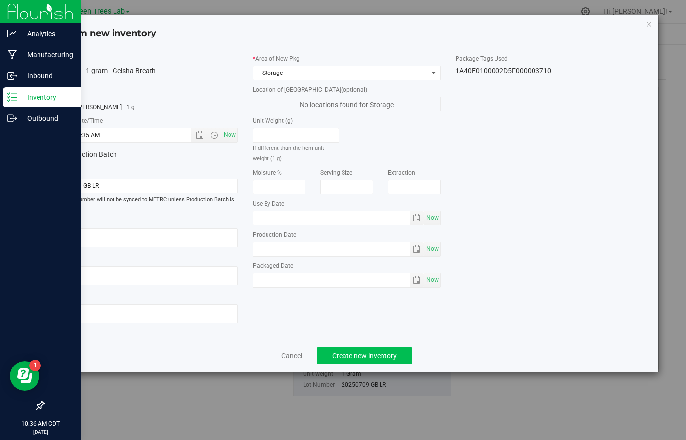
click at [391, 357] on span "Create new inventory" at bounding box center [364, 356] width 65 height 8
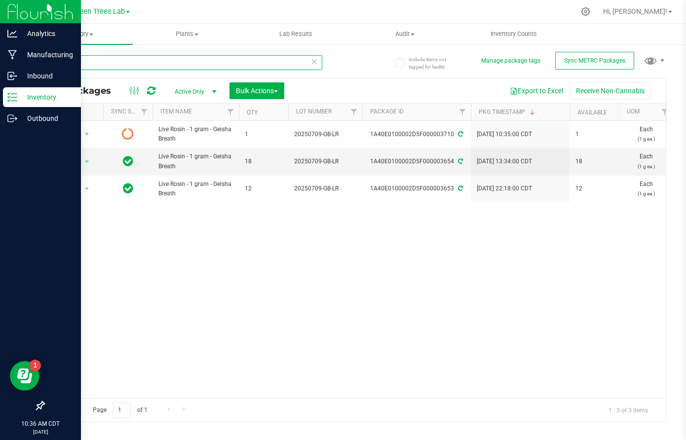
click at [89, 58] on input "geisha" at bounding box center [182, 62] width 279 height 15
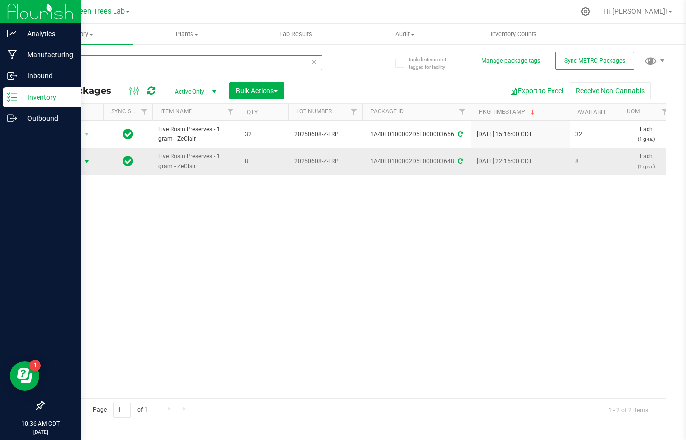
type input "zeclair"
click at [89, 160] on span "select" at bounding box center [87, 162] width 8 height 8
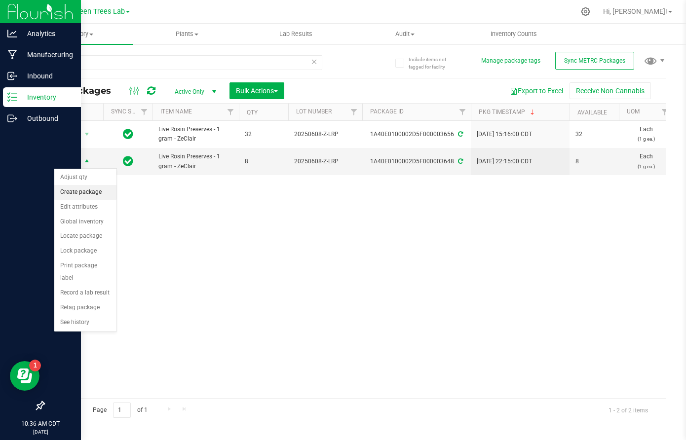
click at [88, 195] on li "Create package" at bounding box center [85, 192] width 62 height 15
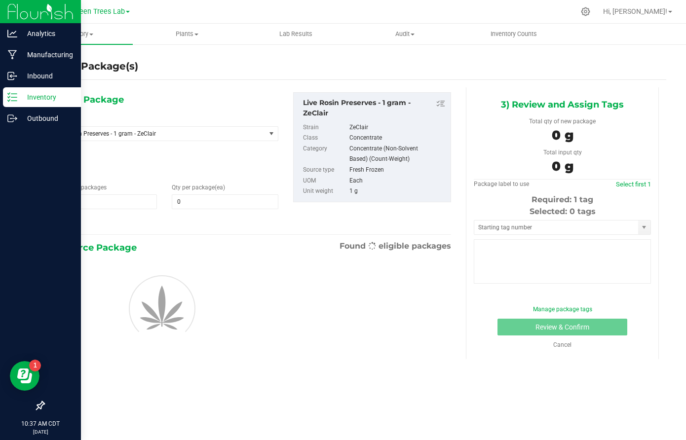
type input "1"
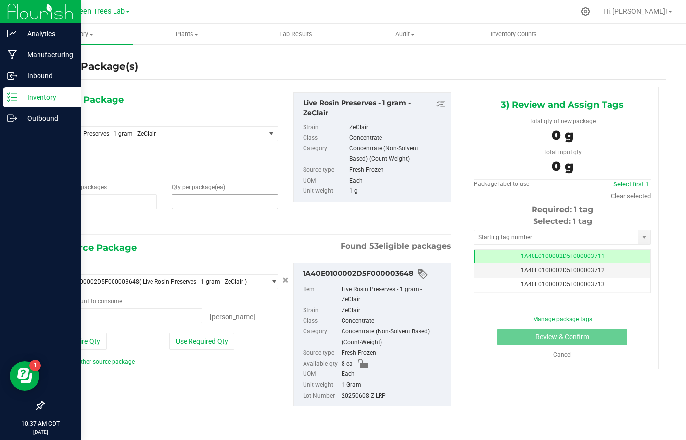
click at [209, 202] on span at bounding box center [225, 202] width 106 height 15
type input "1"
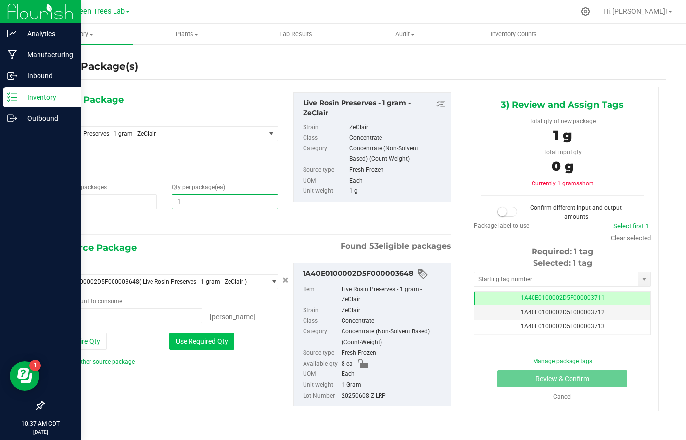
type input "1"
click at [213, 337] on button "Use Required Qty" at bounding box center [201, 341] width 65 height 17
type input "1 ea"
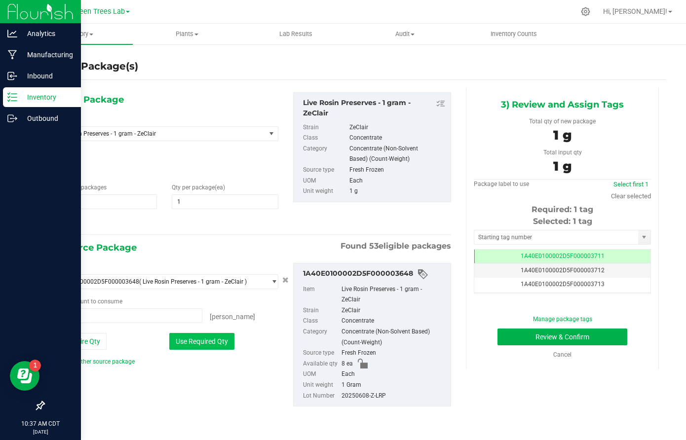
click at [213, 337] on button "Use Required Qty" at bounding box center [201, 341] width 65 height 17
click at [606, 339] on button "Review & Confirm" at bounding box center [563, 337] width 130 height 17
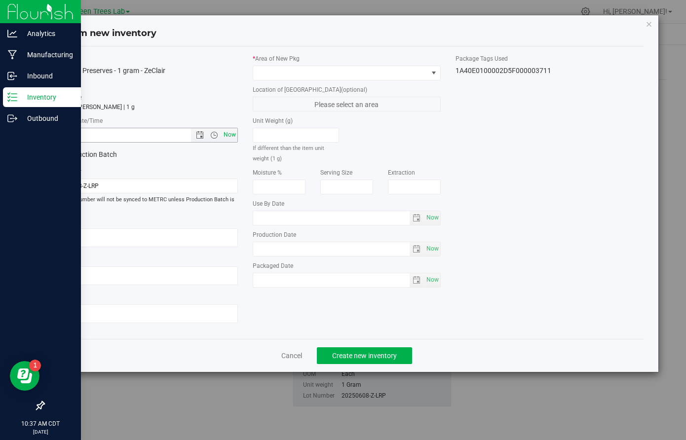
click at [230, 137] on span "Now" at bounding box center [230, 135] width 17 height 14
type input "8/19/2025 10:37 AM"
click at [282, 70] on span at bounding box center [340, 73] width 175 height 14
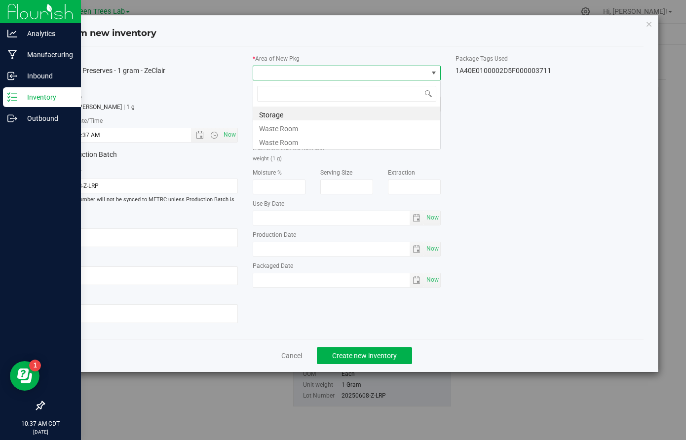
scroll to position [15, 188]
click at [279, 115] on li "Storage" at bounding box center [346, 114] width 187 height 14
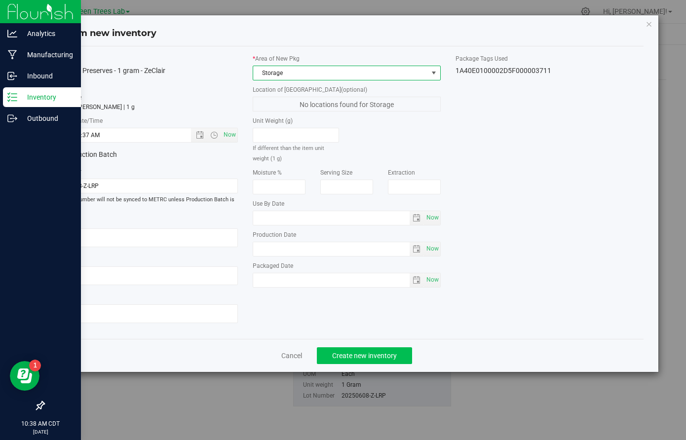
click at [383, 354] on span "Create new inventory" at bounding box center [364, 356] width 65 height 8
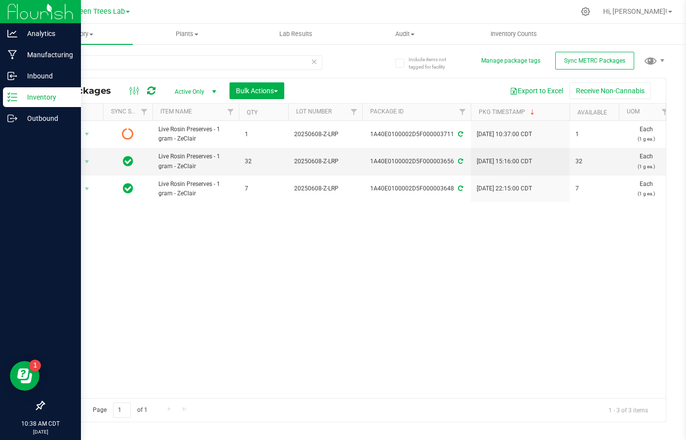
click at [311, 65] on icon at bounding box center [314, 61] width 7 height 12
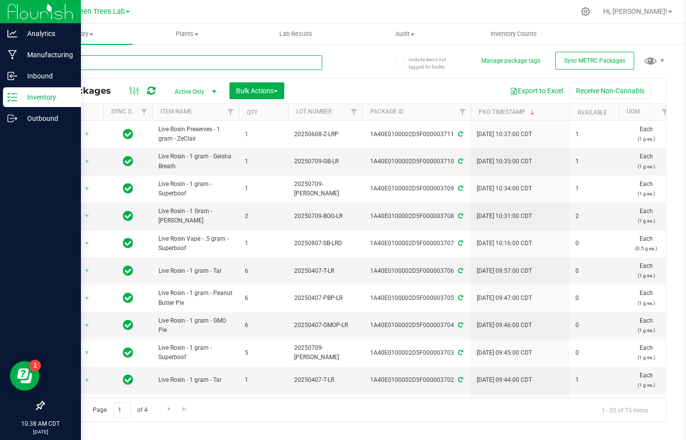
click at [73, 60] on input "text" at bounding box center [182, 62] width 279 height 15
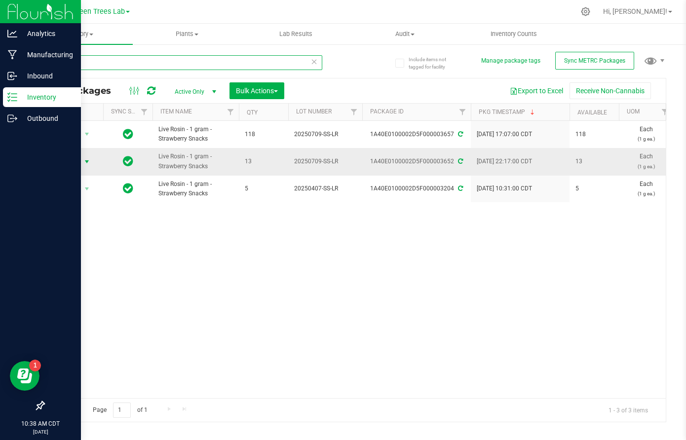
type input "snacks"
click at [85, 158] on span "select" at bounding box center [87, 162] width 8 height 8
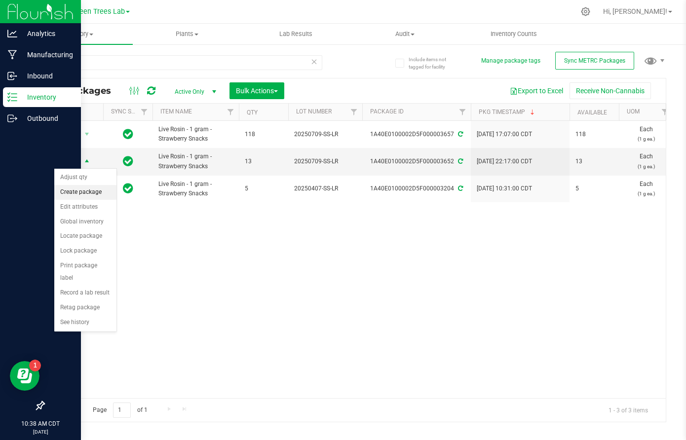
click at [86, 192] on li "Create package" at bounding box center [85, 192] width 62 height 15
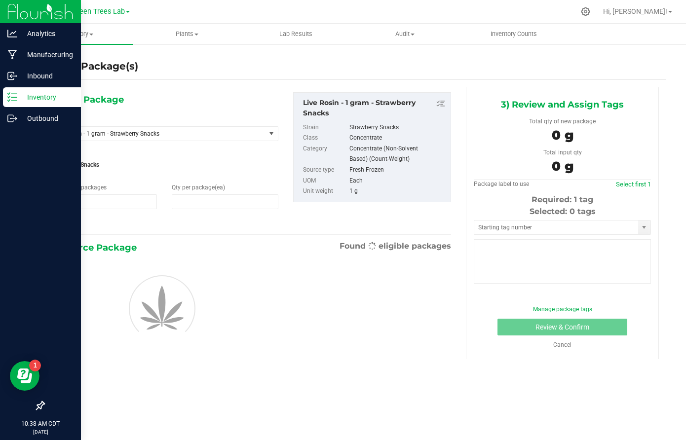
type input "1"
type input "0"
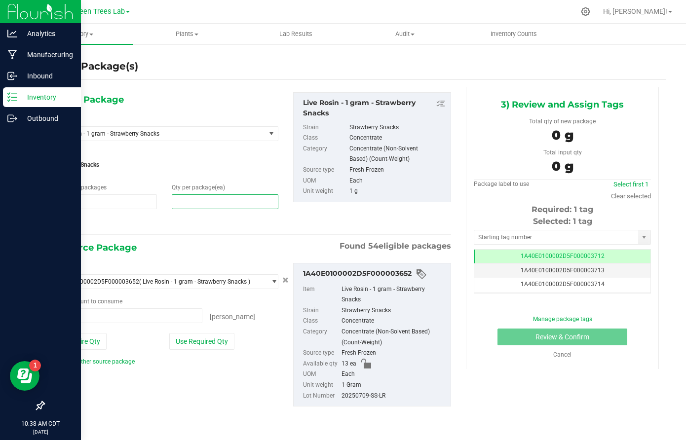
click at [191, 201] on span at bounding box center [225, 202] width 106 height 15
type input "1"
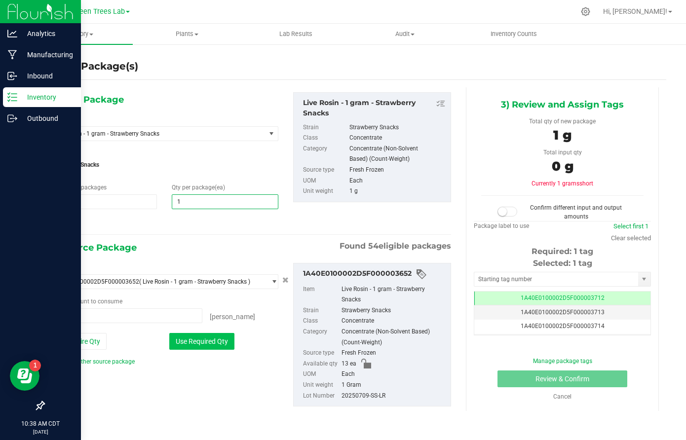
type input "1"
click at [210, 343] on button "Use Required Qty" at bounding box center [201, 341] width 65 height 17
type input "1 ea"
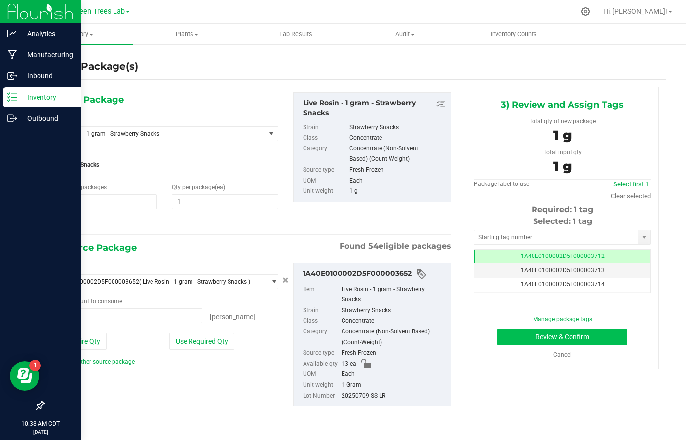
click at [622, 334] on button "Review & Confirm" at bounding box center [563, 337] width 130 height 17
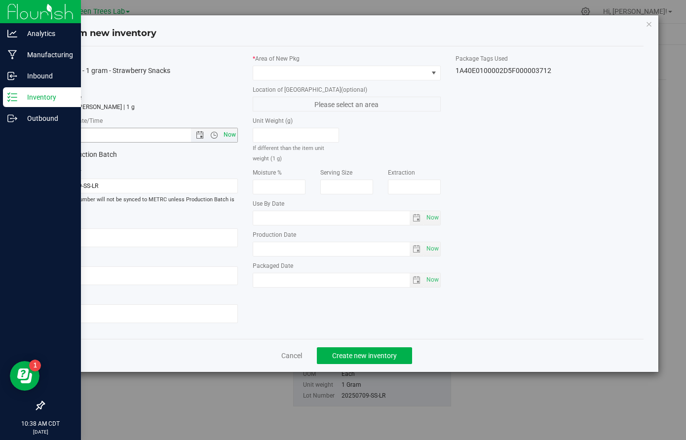
click at [231, 131] on span "Now" at bounding box center [230, 135] width 17 height 14
type input "8/19/2025 10:38 AM"
click at [269, 72] on span at bounding box center [340, 73] width 175 height 14
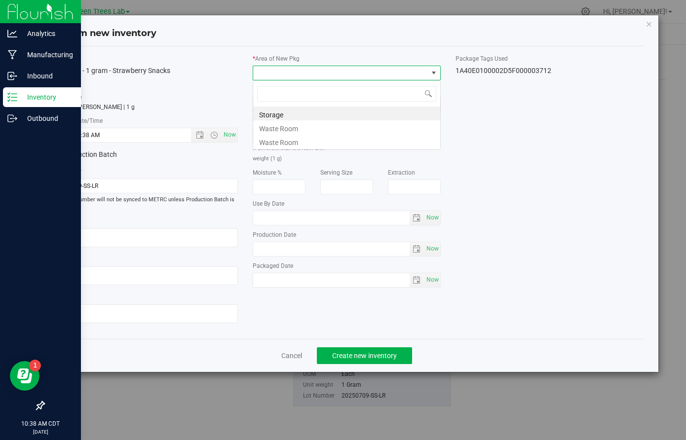
scroll to position [15, 188]
click at [275, 112] on li "Storage" at bounding box center [346, 114] width 187 height 14
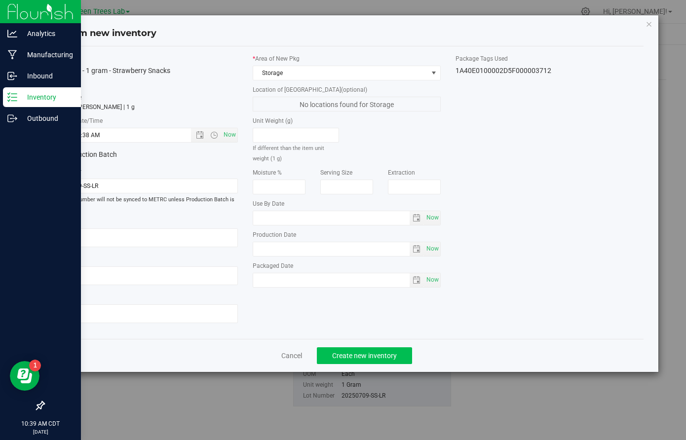
click at [356, 353] on span "Create new inventory" at bounding box center [364, 356] width 65 height 8
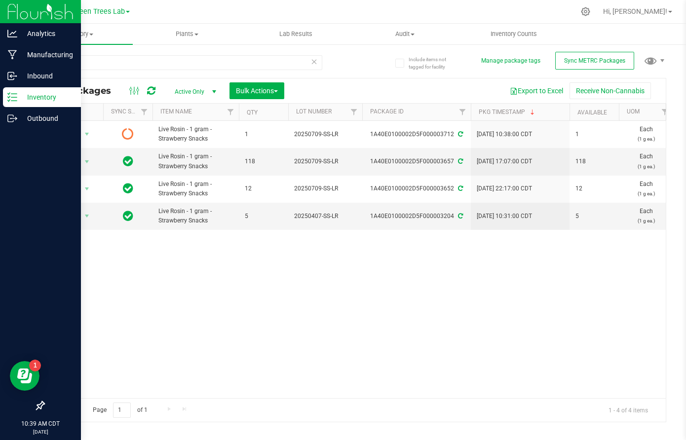
click at [314, 62] on icon at bounding box center [314, 61] width 7 height 12
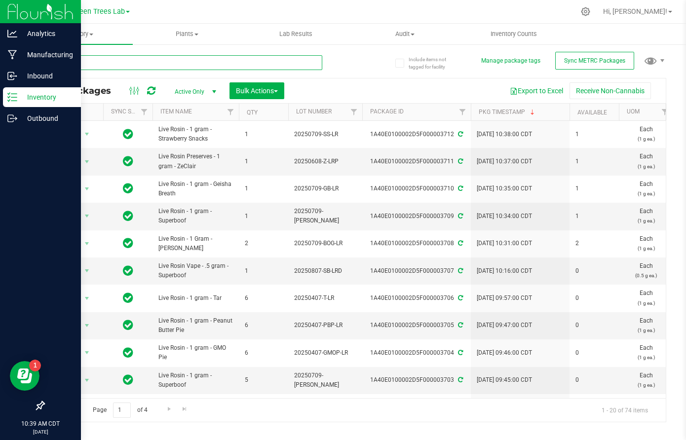
click at [171, 68] on input "text" at bounding box center [182, 62] width 279 height 15
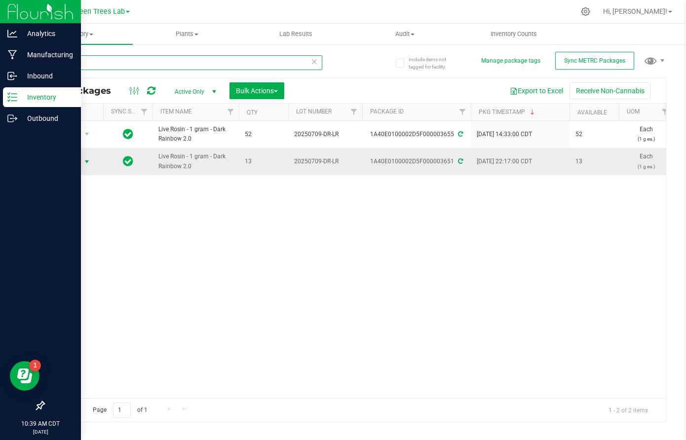
type input "dark"
click at [87, 159] on span "select" at bounding box center [87, 162] width 8 height 8
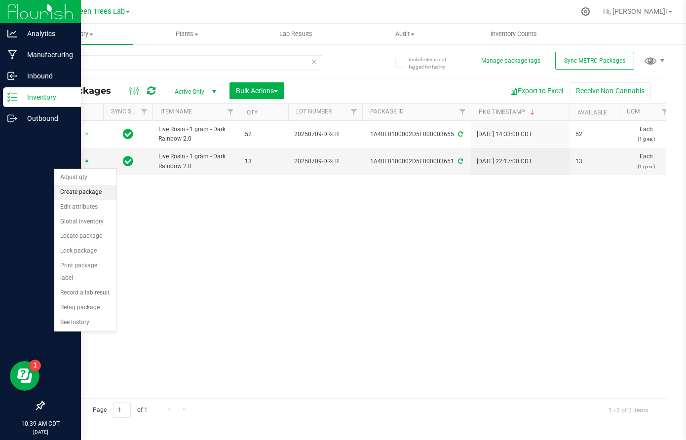
click at [90, 192] on li "Create package" at bounding box center [85, 192] width 62 height 15
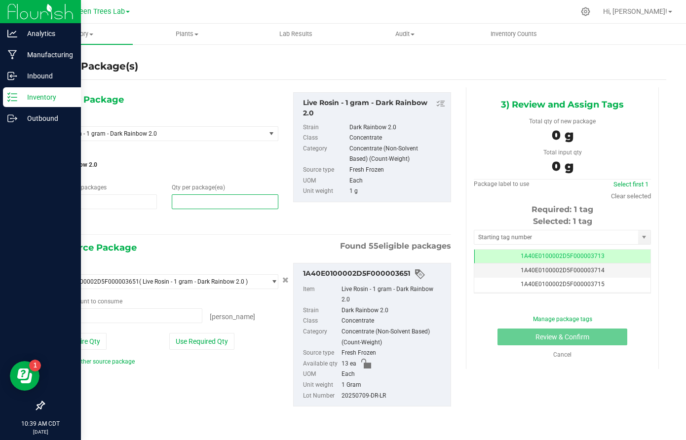
click at [210, 199] on span at bounding box center [225, 202] width 106 height 15
type input "1"
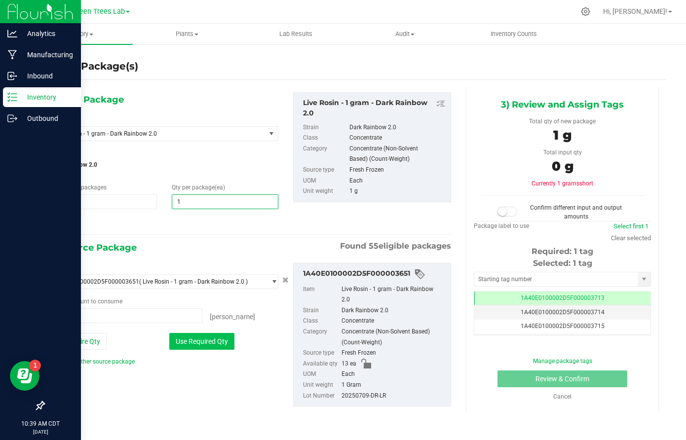
type input "1"
click at [211, 344] on button "Use Required Qty" at bounding box center [201, 341] width 65 height 17
type input "1 ea"
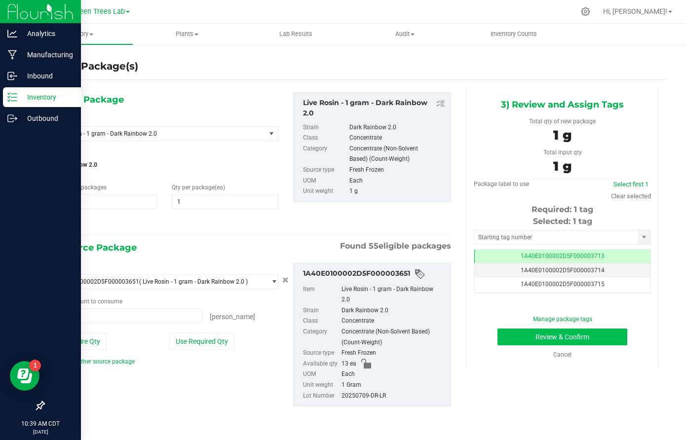
click at [604, 335] on button "Review & Confirm" at bounding box center [563, 337] width 130 height 17
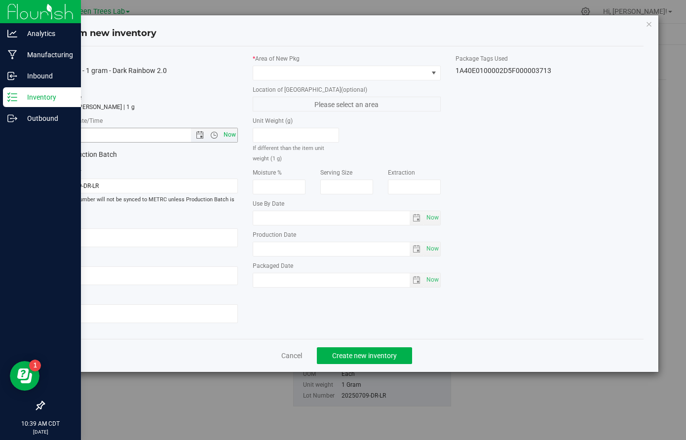
click at [232, 135] on span "Now" at bounding box center [230, 135] width 17 height 14
type input "8/19/2025 10:39 AM"
click at [281, 67] on span at bounding box center [340, 73] width 175 height 14
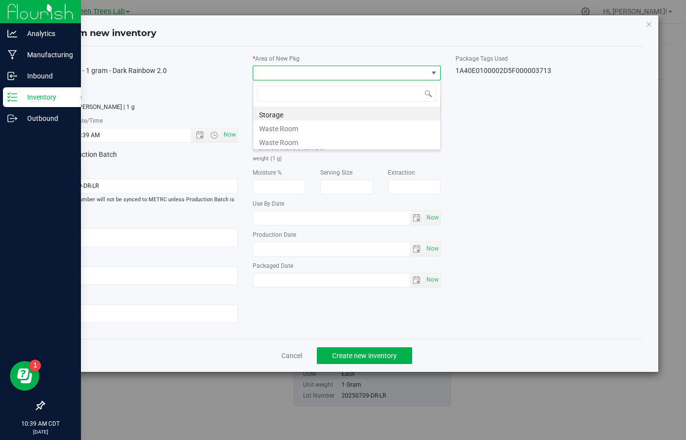
scroll to position [15, 188]
click at [280, 109] on li "Storage" at bounding box center [346, 114] width 187 height 14
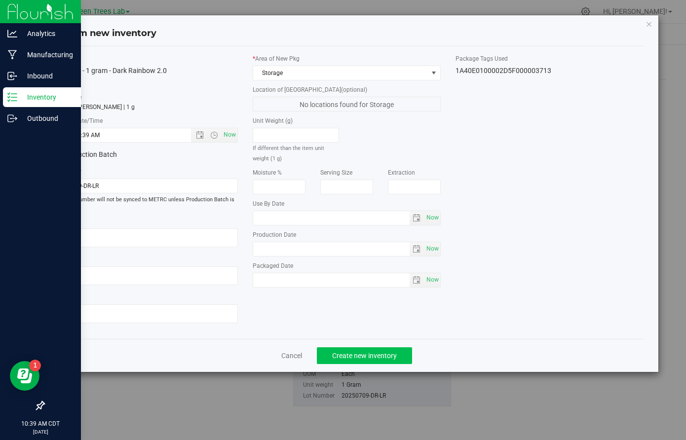
click at [389, 353] on span "Create new inventory" at bounding box center [364, 356] width 65 height 8
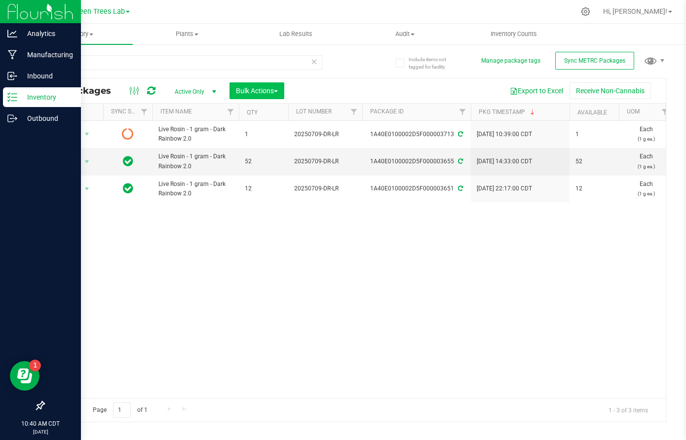
click at [278, 93] on span "Bulk Actions" at bounding box center [257, 91] width 42 height 8
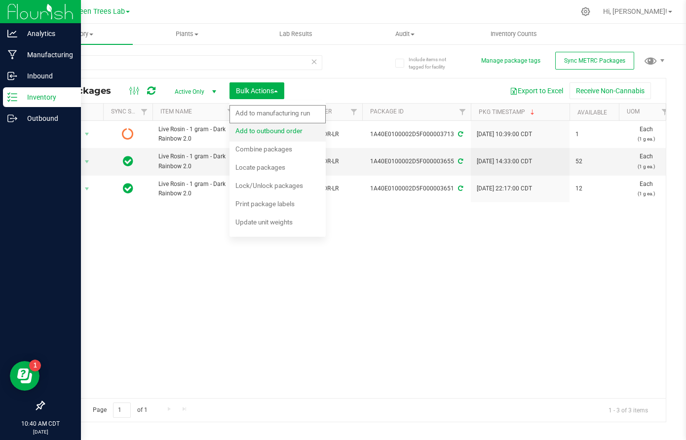
click at [276, 130] on span "Add to outbound order" at bounding box center [269, 131] width 67 height 8
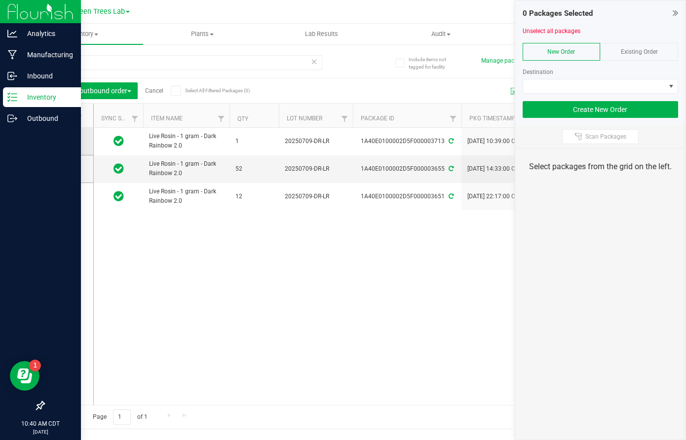
click at [63, 141] on icon at bounding box center [66, 141] width 6 height 0
click at [0, 0] on input "checkbox" at bounding box center [0, 0] width 0 height 0
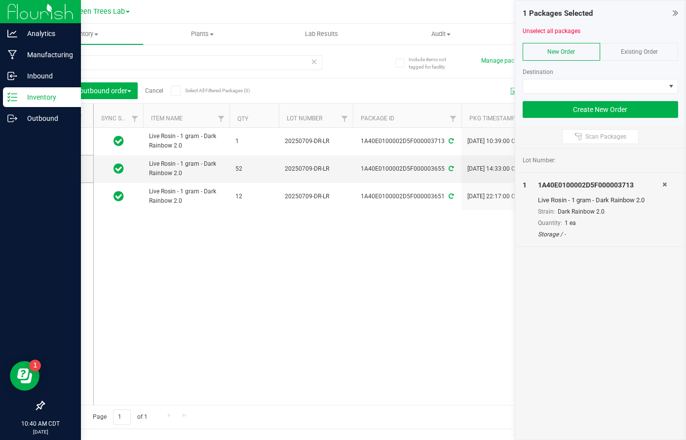
click at [314, 64] on icon at bounding box center [314, 61] width 7 height 12
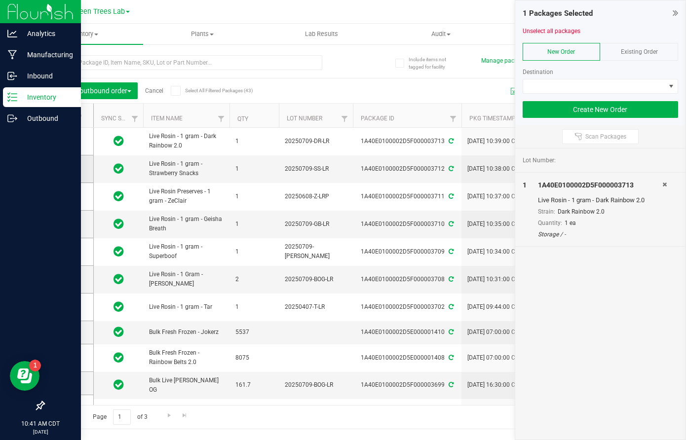
click at [63, 169] on icon at bounding box center [66, 169] width 6 height 0
click at [0, 0] on input "checkbox" at bounding box center [0, 0] width 0 height 0
click at [63, 197] on icon at bounding box center [66, 197] width 6 height 0
click at [0, 0] on input "checkbox" at bounding box center [0, 0] width 0 height 0
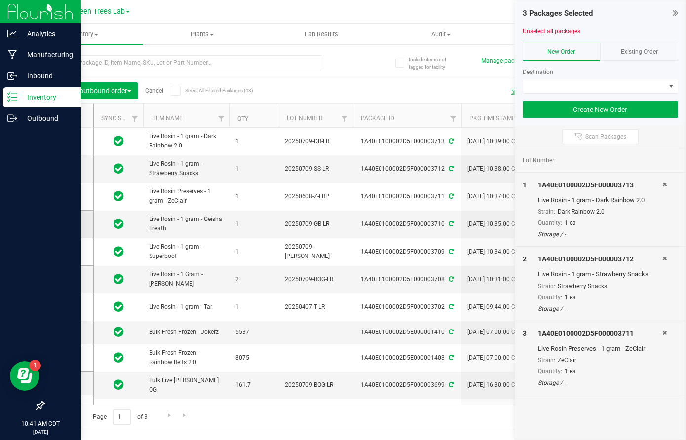
click at [63, 224] on icon at bounding box center [66, 224] width 6 height 0
click at [0, 0] on input "checkbox" at bounding box center [0, 0] width 0 height 0
click at [63, 252] on icon at bounding box center [66, 252] width 6 height 0
click at [0, 0] on input "checkbox" at bounding box center [0, 0] width 0 height 0
click at [63, 279] on icon at bounding box center [66, 279] width 6 height 0
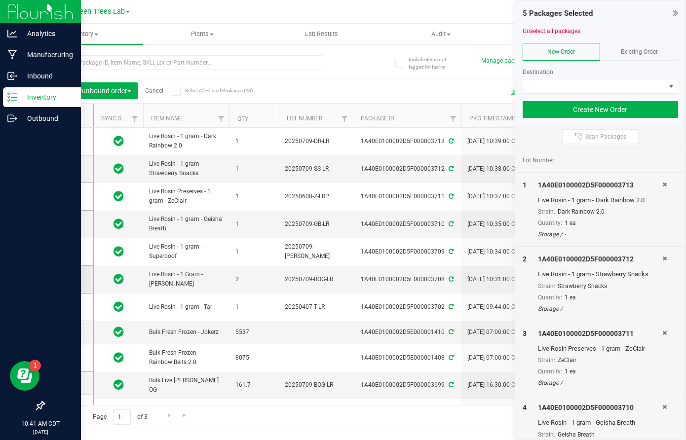
click at [0, 0] on input "checkbox" at bounding box center [0, 0] width 0 height 0
click at [62, 306] on span at bounding box center [67, 307] width 10 height 10
click at [0, 0] on input "checkbox" at bounding box center [0, 0] width 0 height 0
click at [611, 84] on span at bounding box center [594, 87] width 143 height 14
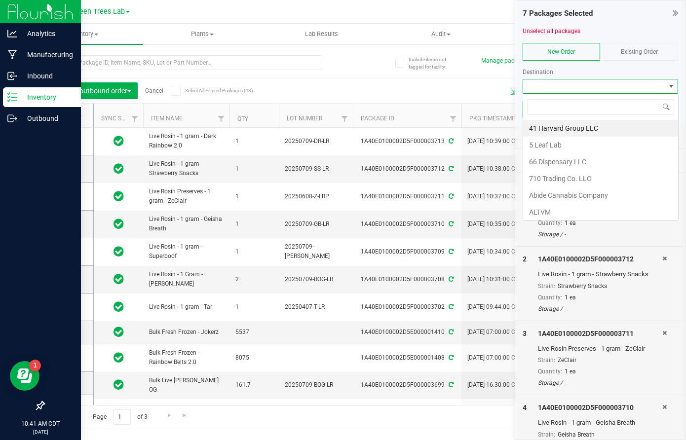
scroll to position [15, 156]
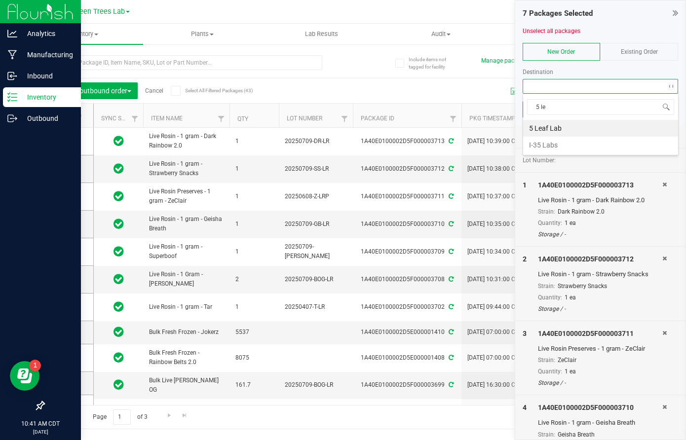
type input "5 lea"
click at [559, 131] on li "5 Leaf Lab" at bounding box center [600, 128] width 155 height 17
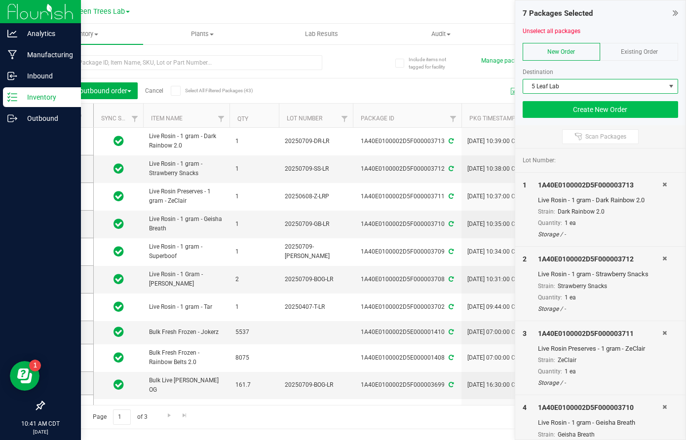
click at [610, 109] on button "Create New Order" at bounding box center [601, 109] width 156 height 17
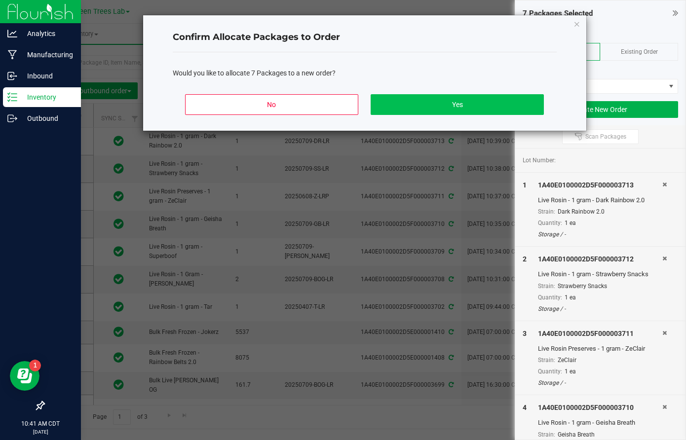
click at [501, 103] on button "Yes" at bounding box center [457, 104] width 173 height 21
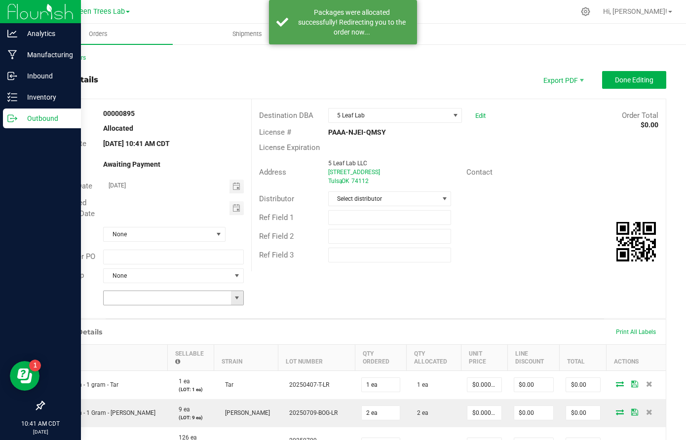
click at [233, 294] on span at bounding box center [237, 298] width 8 height 8
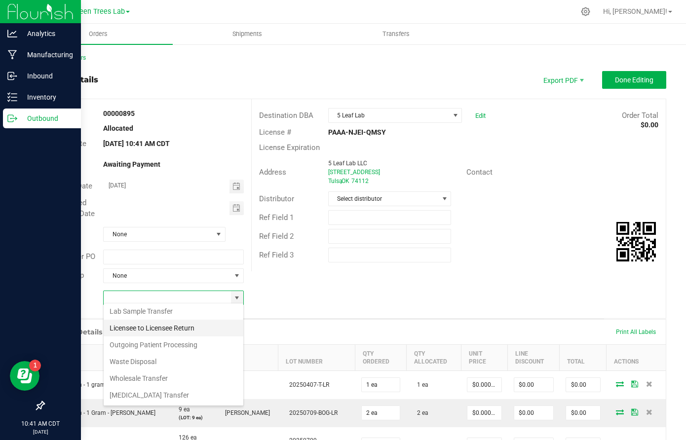
scroll to position [19, 0]
click at [181, 380] on li "Wholesale Transfer" at bounding box center [174, 378] width 140 height 17
type input "Wholesale Transfer"
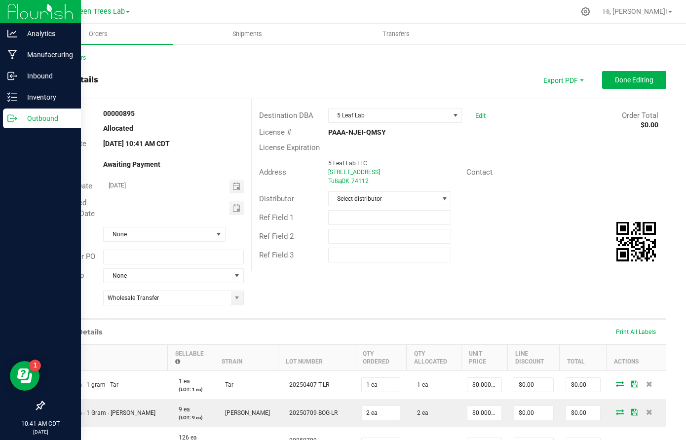
click at [388, 281] on div "Order # 00000895 Status Allocated Order Date Aug 19, 2025 10:41 AM CDT Payment …" at bounding box center [355, 208] width 622 height 219
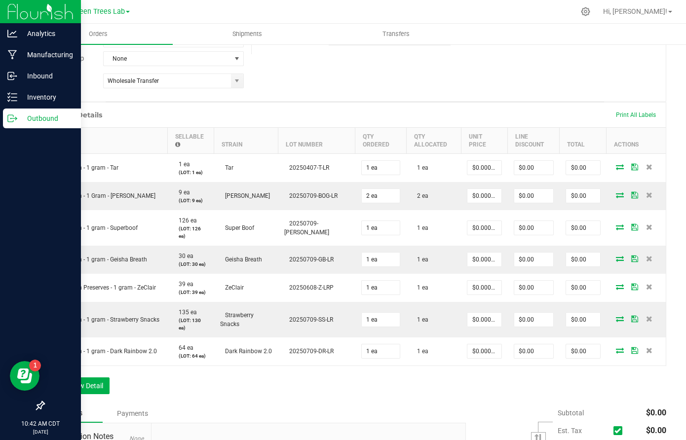
scroll to position [270, 0]
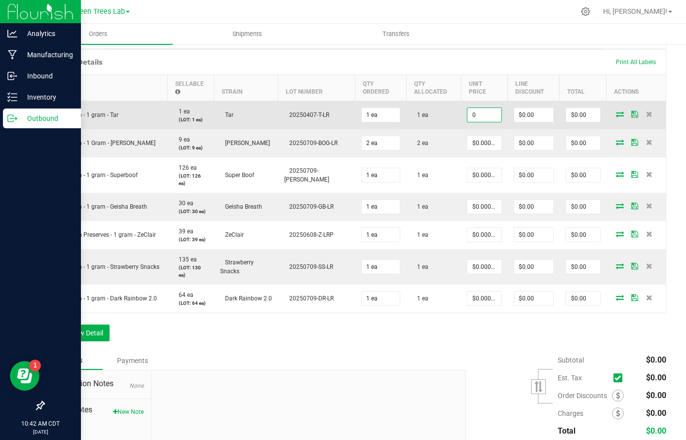
click at [468, 114] on input "0" at bounding box center [485, 115] width 34 height 14
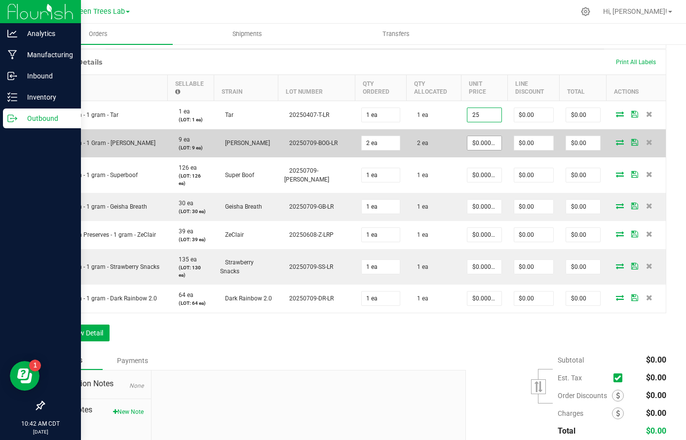
type input "$25.00000"
type input "$25.00"
click at [470, 143] on input "0" at bounding box center [485, 143] width 34 height 14
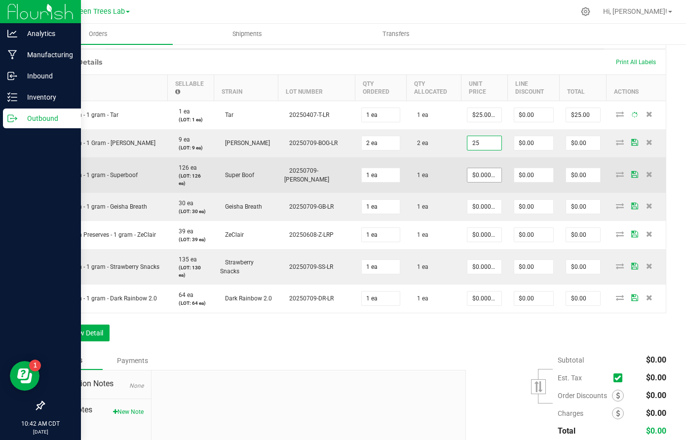
type input "$25.00000"
type input "$50.00"
click at [468, 179] on input "0" at bounding box center [485, 175] width 34 height 14
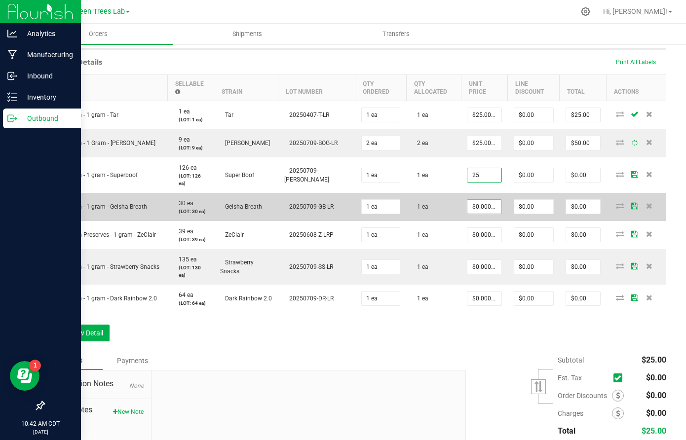
type input "$25.00000"
type input "$25.00"
click at [468, 210] on input "0" at bounding box center [485, 207] width 34 height 14
click at [468, 210] on input "2" at bounding box center [485, 207] width 34 height 14
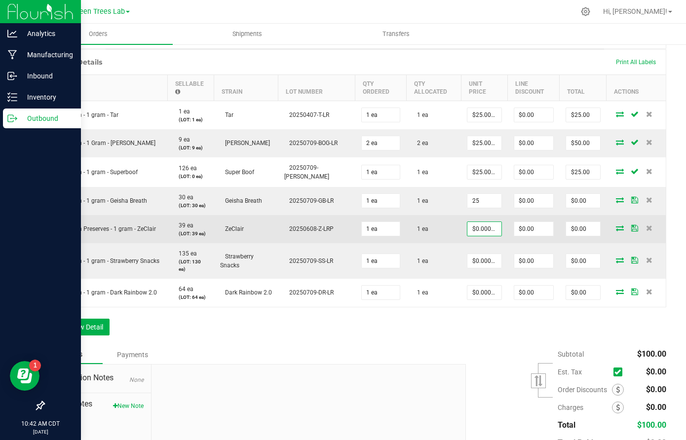
type input "$25.00000"
type input "$25.00"
click at [468, 231] on input "0" at bounding box center [485, 229] width 34 height 14
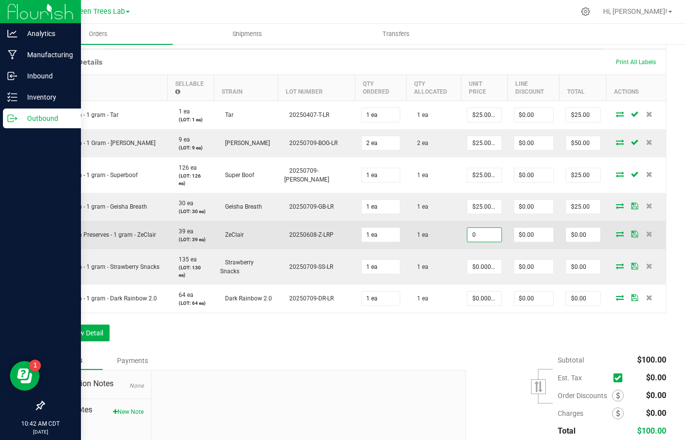
click at [468, 231] on input "0" at bounding box center [485, 235] width 34 height 14
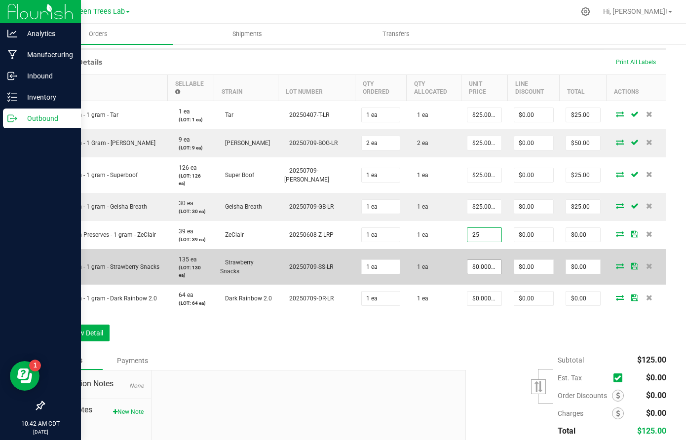
type input "$25.00000"
type input "$25.00"
click at [469, 266] on input "0" at bounding box center [485, 267] width 34 height 14
click at [469, 266] on input "2" at bounding box center [485, 267] width 34 height 14
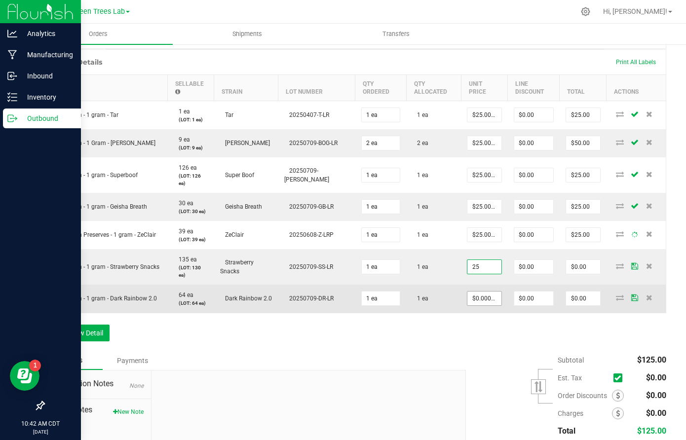
type input "$25.00000"
type input "$25.00"
click at [468, 300] on input "0" at bounding box center [485, 299] width 34 height 14
click at [468, 300] on input "2" at bounding box center [485, 299] width 34 height 14
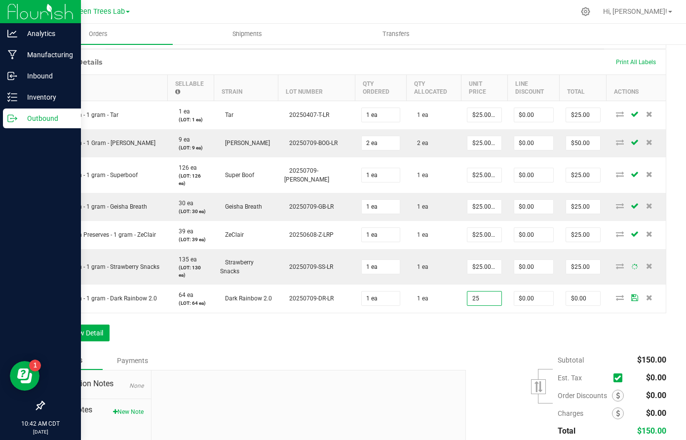
type input "$25.00000"
type input "$25.00"
click at [470, 345] on div "Order Details Print All Labels Item Sellable Strain Lot Number Qty Ordered Qty …" at bounding box center [354, 200] width 623 height 302
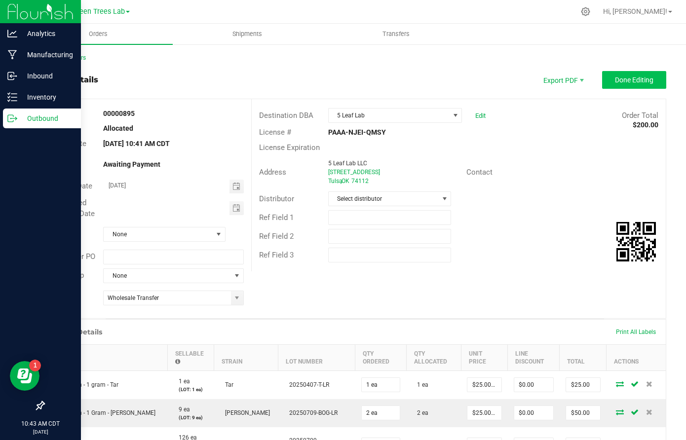
scroll to position [0, 0]
click at [639, 77] on span "Done Editing" at bounding box center [634, 80] width 39 height 8
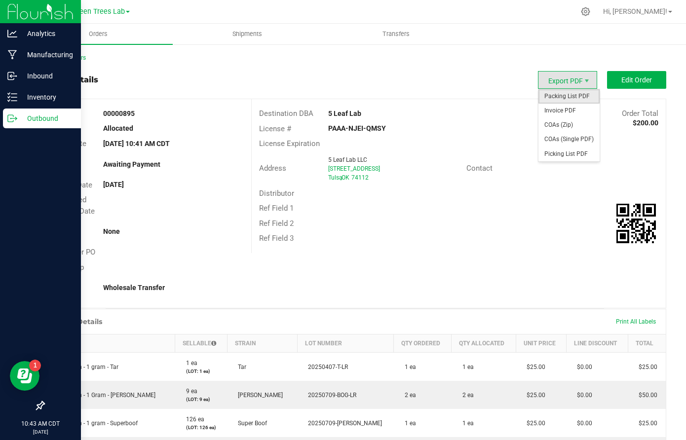
click at [562, 100] on span "Packing List PDF" at bounding box center [569, 96] width 61 height 14
click at [559, 108] on span "Invoice PDF" at bounding box center [569, 111] width 61 height 14
click at [252, 35] on span "Shipments" at bounding box center [247, 34] width 56 height 9
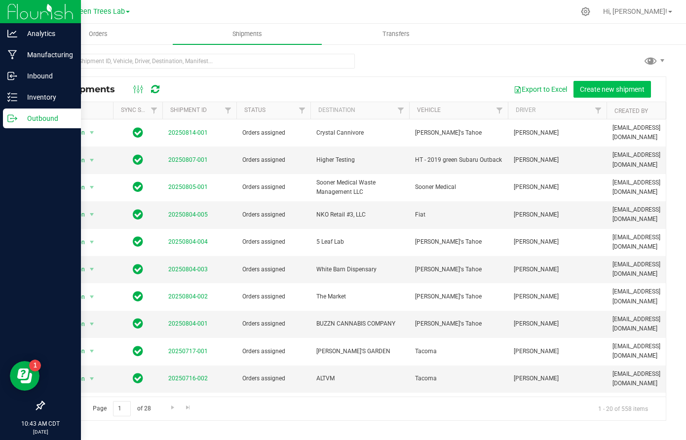
click at [629, 92] on span "Create new shipment" at bounding box center [612, 89] width 65 height 8
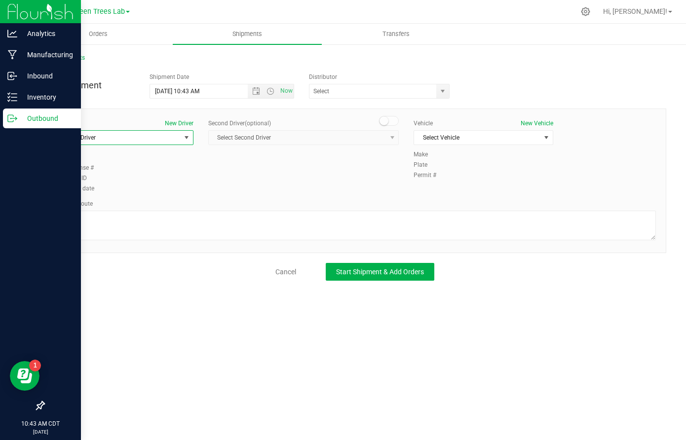
click at [154, 136] on span "Select Driver" at bounding box center [117, 138] width 126 height 14
click at [99, 177] on li "Jay Sisemore" at bounding box center [123, 179] width 139 height 15
type input "jay"
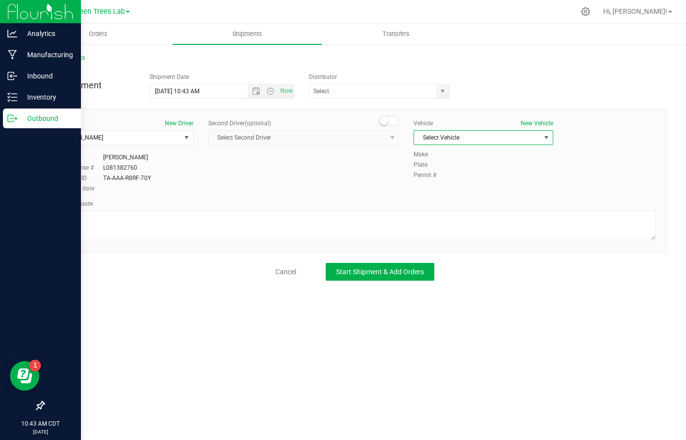
click at [450, 142] on span "Select Vehicle" at bounding box center [477, 138] width 126 height 14
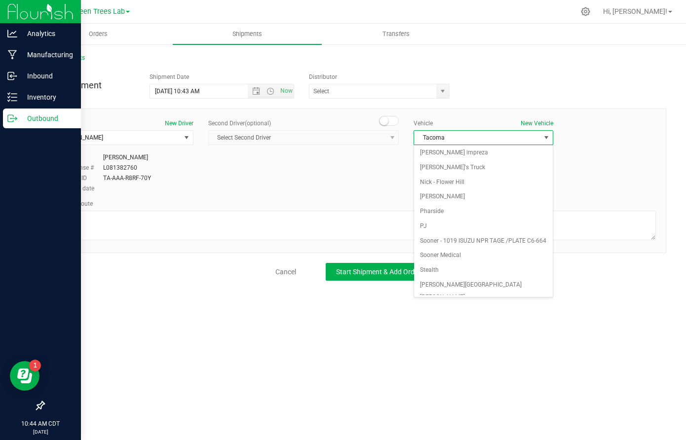
scroll to position [258, 0]
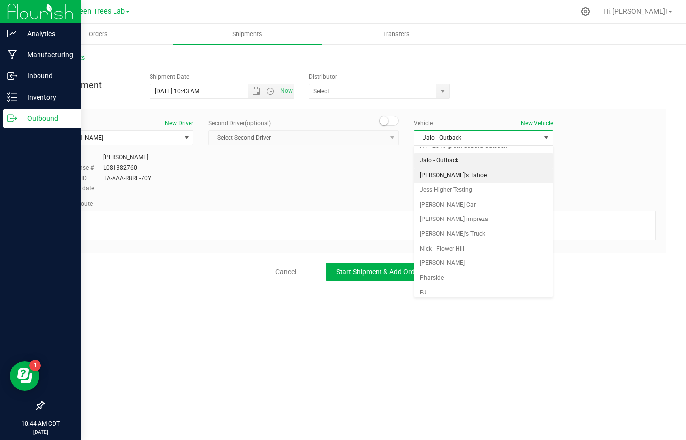
click at [445, 170] on li "Jay's Tahoe" at bounding box center [483, 175] width 139 height 15
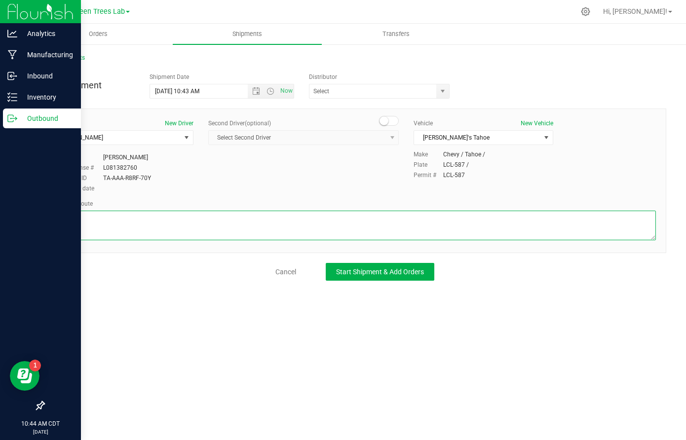
click at [250, 224] on textarea at bounding box center [355, 226] width 602 height 30
type textarea "see GPS"
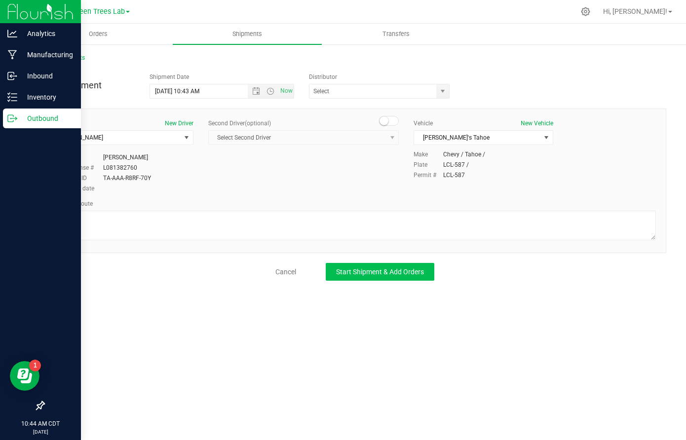
click at [385, 268] on span "Start Shipment & Add Orders" at bounding box center [380, 272] width 88 height 8
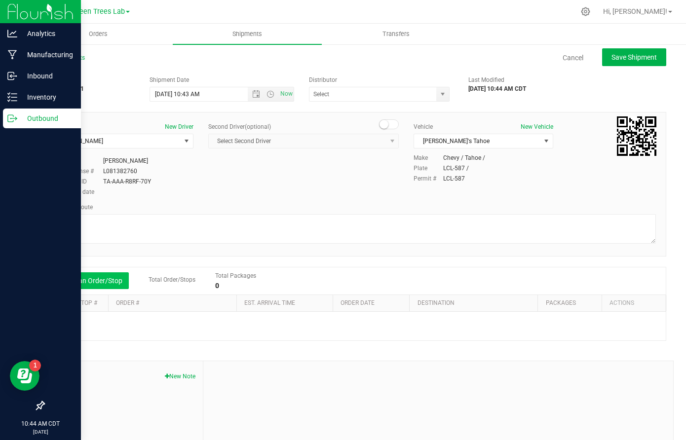
click at [96, 276] on button "Add an Order/Stop" at bounding box center [90, 281] width 78 height 17
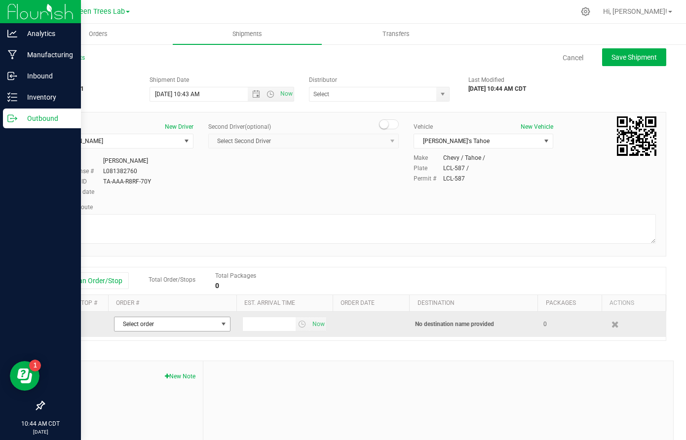
click at [155, 319] on span "Select order" at bounding box center [166, 325] width 103 height 14
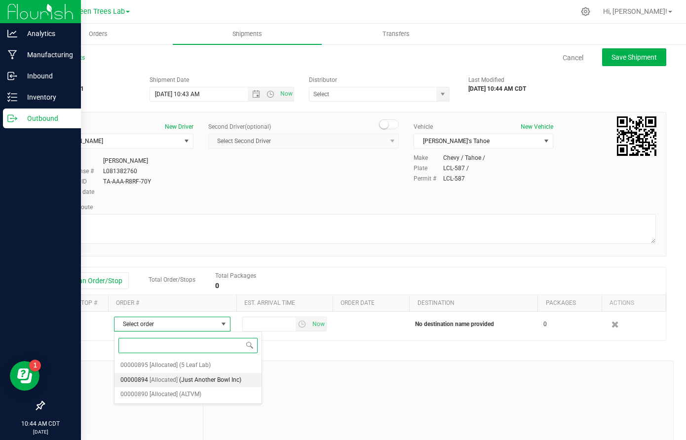
click at [210, 380] on span "(Just Another Bowl Inc)" at bounding box center [210, 380] width 62 height 13
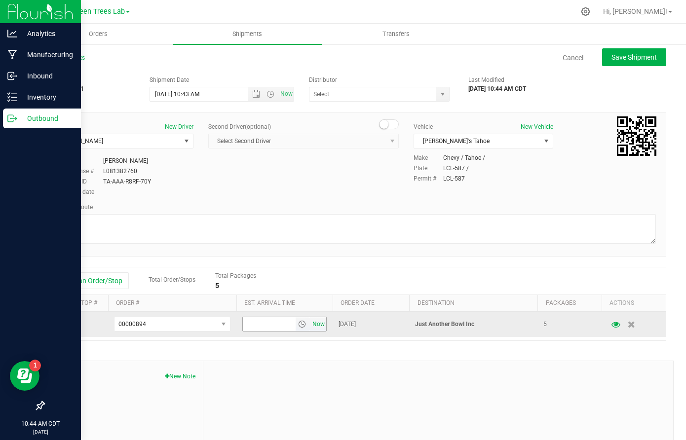
click at [320, 325] on span "Now" at bounding box center [318, 325] width 17 height 14
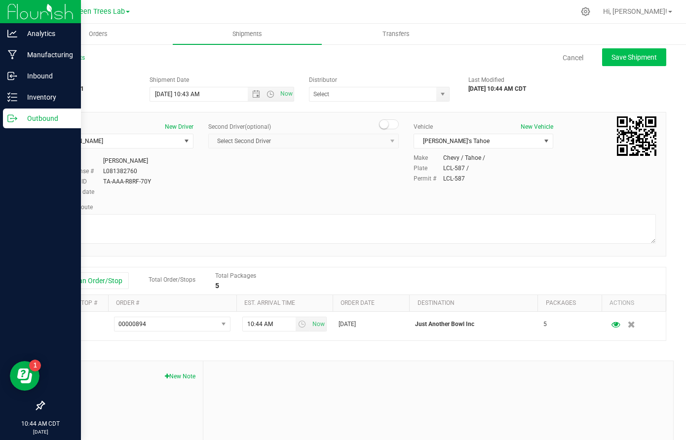
click at [642, 56] on span "Save Shipment" at bounding box center [634, 57] width 45 height 8
type input "8/19/2025 3:43 PM"
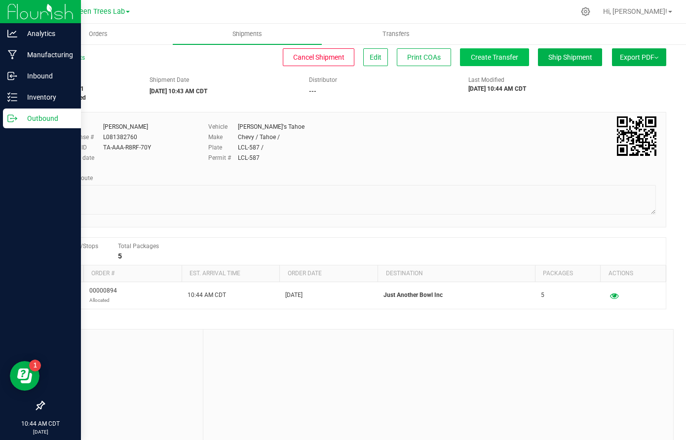
click at [505, 61] on span "Create Transfer" at bounding box center [494, 57] width 47 height 8
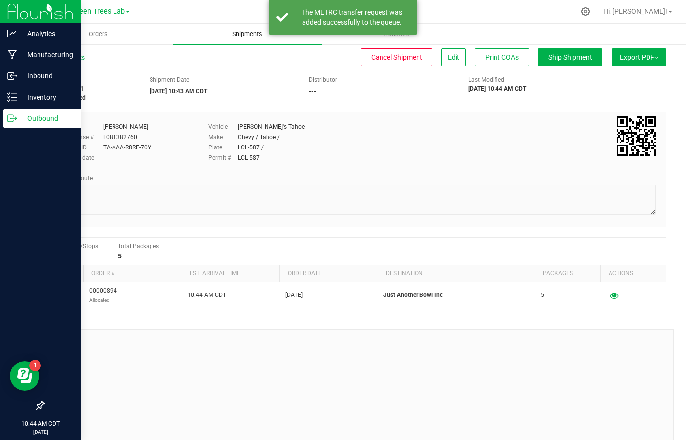
click at [245, 36] on span "Shipments" at bounding box center [247, 34] width 56 height 9
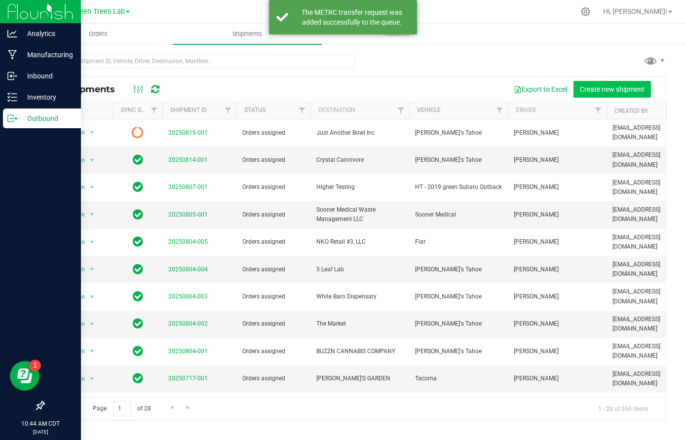
click at [630, 88] on span "Create new shipment" at bounding box center [612, 89] width 65 height 8
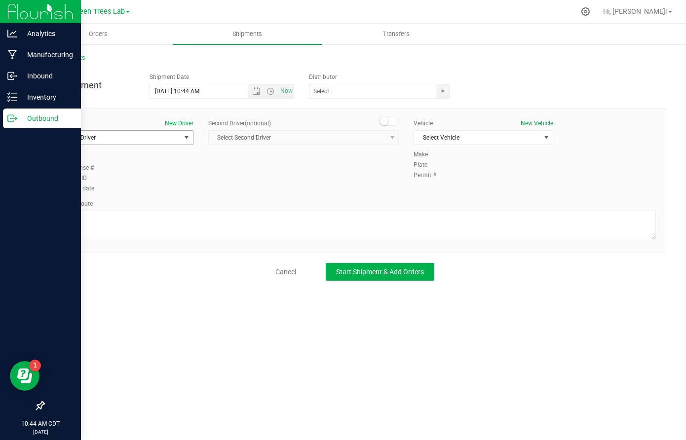
click at [173, 137] on span "Select Driver" at bounding box center [117, 138] width 126 height 14
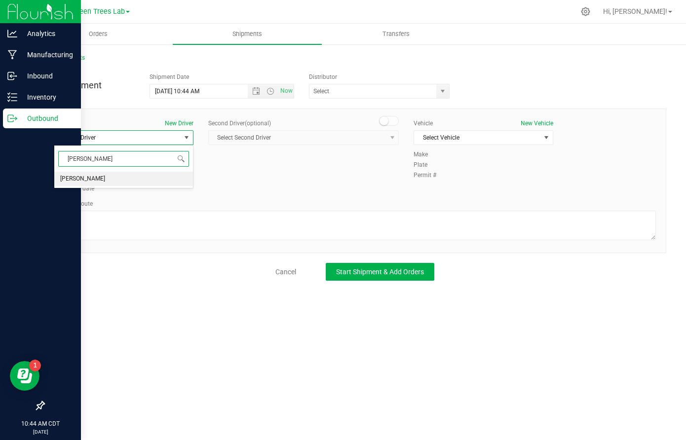
click at [132, 177] on li "Jay Sisemore" at bounding box center [123, 179] width 139 height 15
type input "jay"
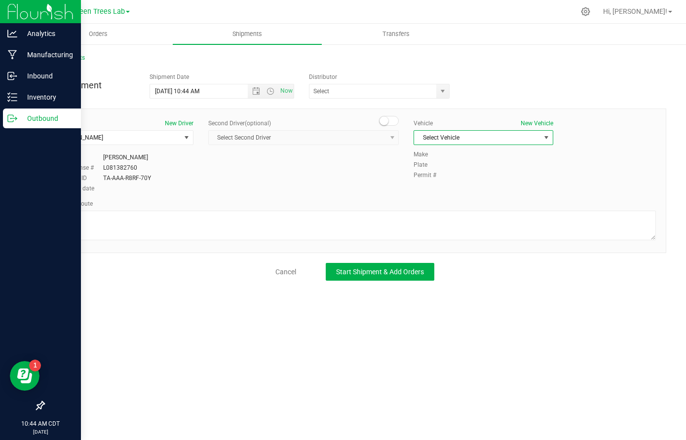
click at [458, 131] on span "Select Vehicle" at bounding box center [477, 138] width 126 height 14
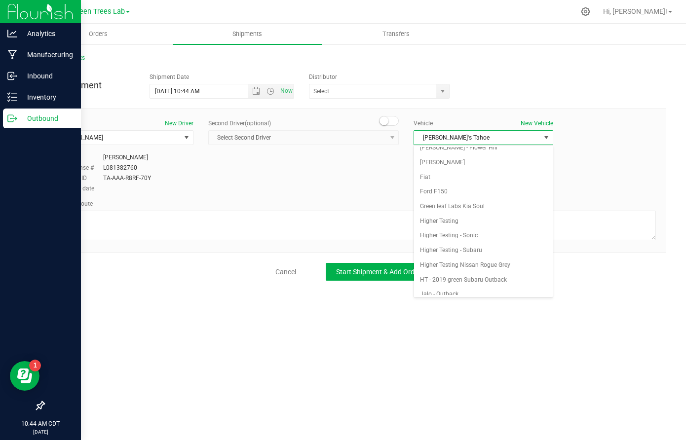
scroll to position [138, 0]
click at [444, 288] on li "Jay's Tahoe" at bounding box center [483, 295] width 139 height 15
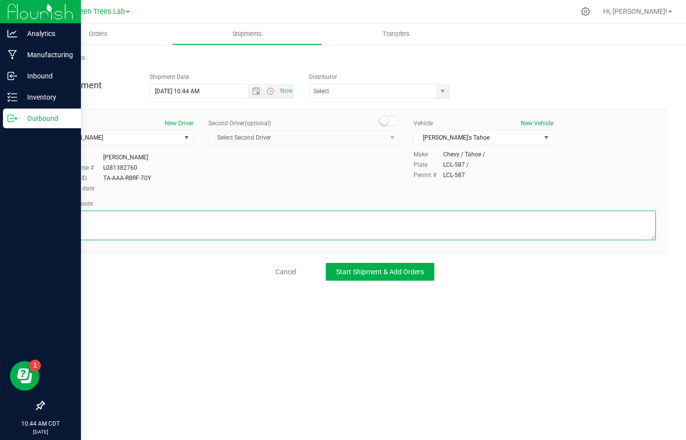
click at [357, 227] on textarea at bounding box center [355, 226] width 602 height 30
type textarea "see GPS"
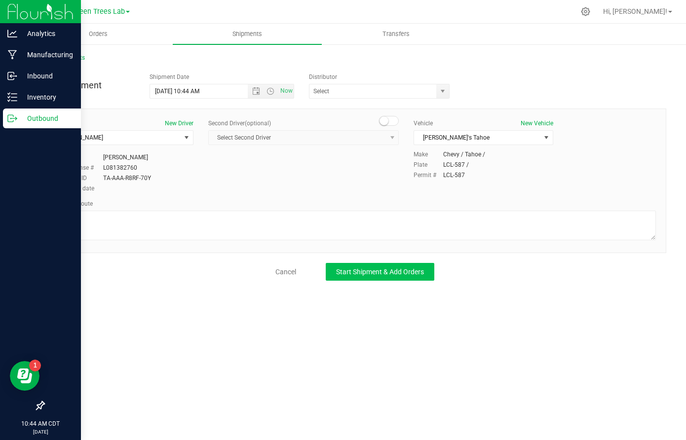
click at [408, 265] on button "Start Shipment & Add Orders" at bounding box center [380, 272] width 109 height 18
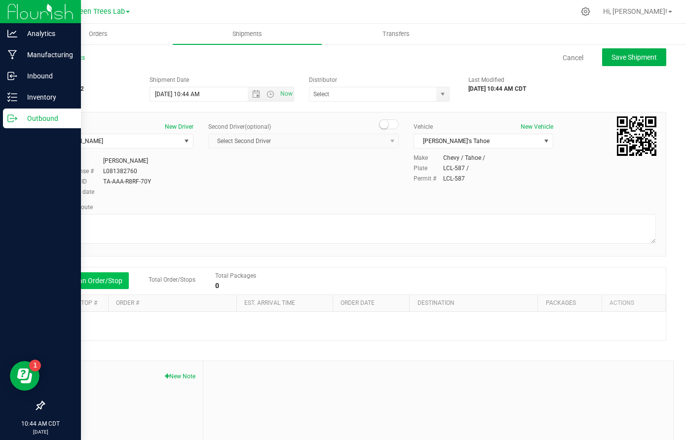
click at [114, 289] on button "Add an Order/Stop" at bounding box center [90, 281] width 78 height 17
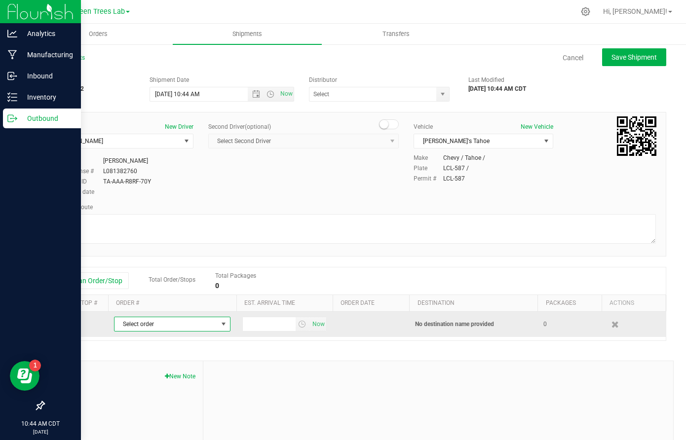
click at [147, 327] on span "Select order" at bounding box center [166, 325] width 103 height 14
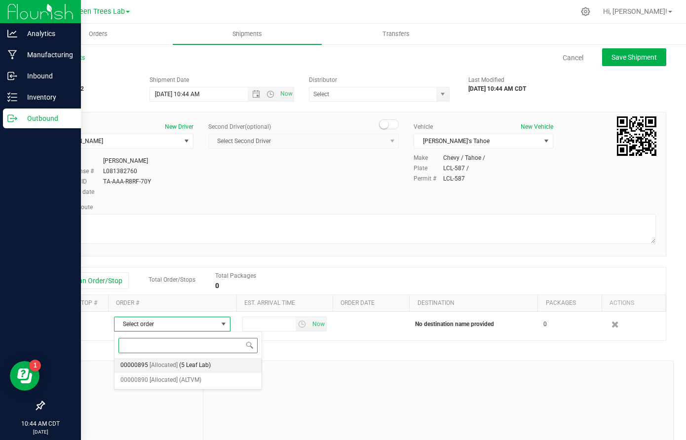
click at [175, 366] on span "[Allocated]" at bounding box center [164, 365] width 28 height 13
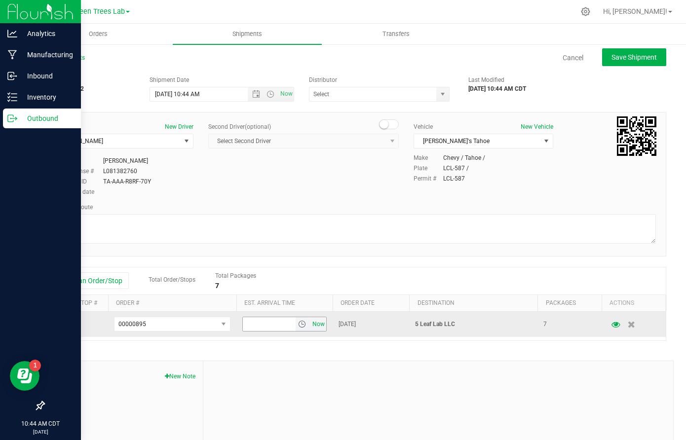
click at [317, 321] on span "Now" at bounding box center [318, 325] width 17 height 14
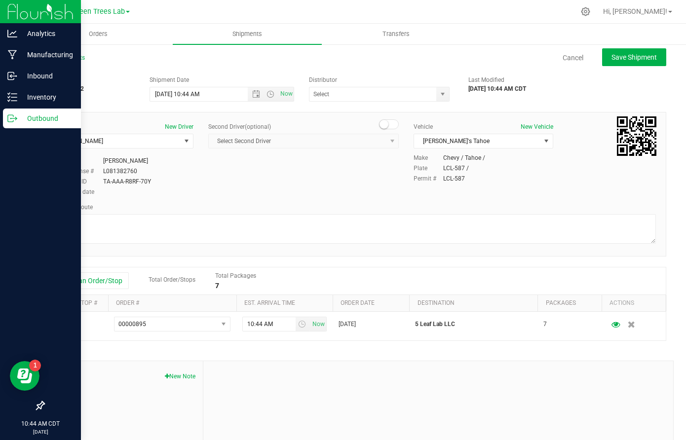
click at [320, 363] on div at bounding box center [438, 427] width 470 height 132
click at [322, 369] on div at bounding box center [438, 427] width 470 height 132
click at [624, 60] on span "Save Shipment" at bounding box center [634, 57] width 45 height 8
type input "8/19/2025 3:44 PM"
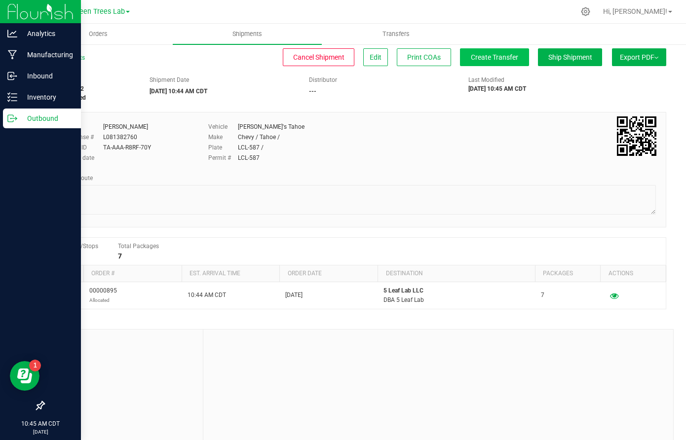
click at [486, 61] on span "Create Transfer" at bounding box center [494, 57] width 47 height 8
